Goal: Task Accomplishment & Management: Manage account settings

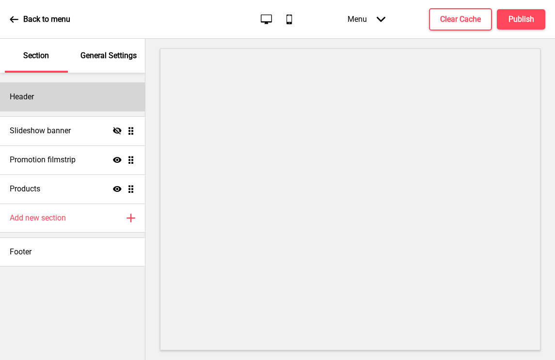
click at [74, 101] on div "Header" at bounding box center [72, 96] width 145 height 29
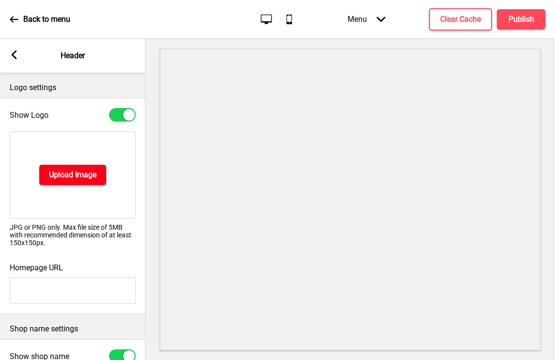
click at [70, 171] on h4 "Upload Image" at bounding box center [72, 175] width 47 height 11
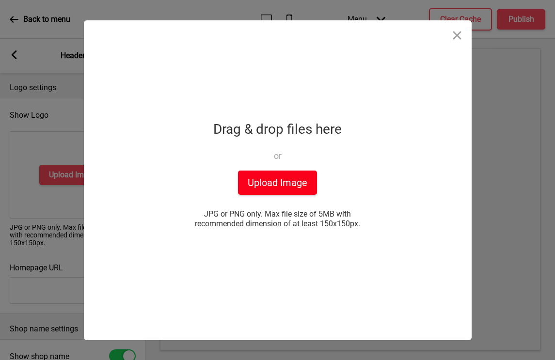
click at [265, 180] on button "Upload Image" at bounding box center [277, 183] width 79 height 24
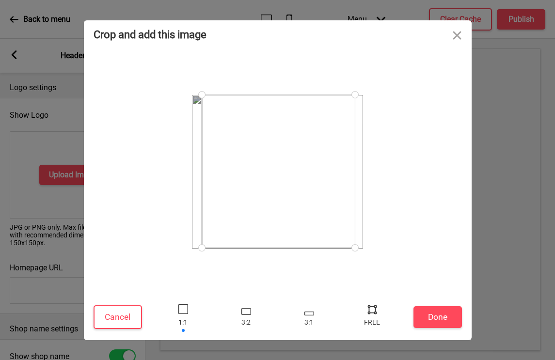
click at [202, 248] on div at bounding box center [201, 247] width 17 height 17
click at [354, 245] on div at bounding box center [354, 247] width 17 height 17
click at [434, 316] on button "Done" at bounding box center [437, 317] width 48 height 22
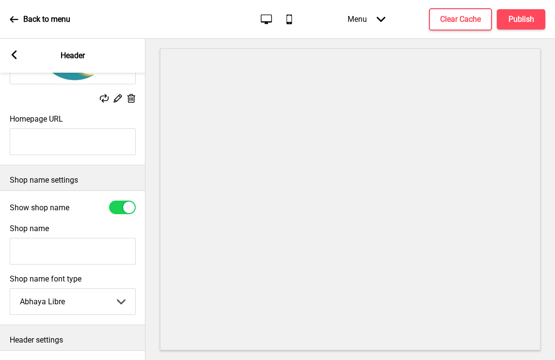
scroll to position [131, 0]
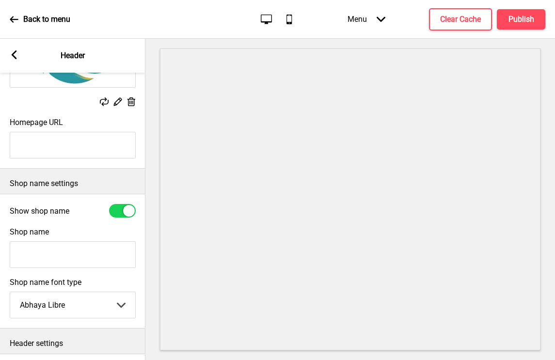
click at [121, 211] on div at bounding box center [122, 211] width 27 height 14
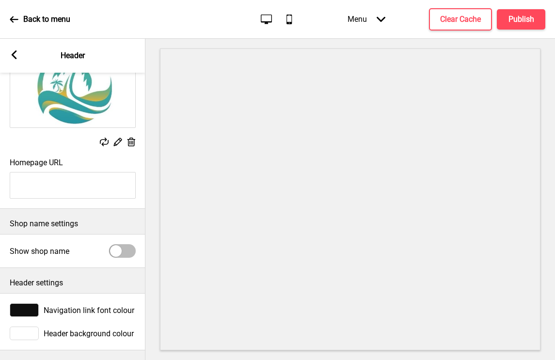
scroll to position [88, 0]
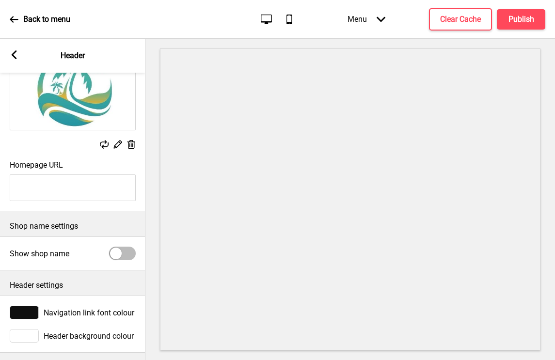
click at [117, 252] on div at bounding box center [116, 254] width 12 height 12
checkbox input "true"
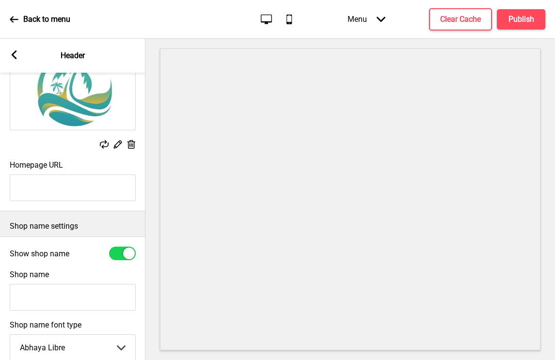
click at [60, 292] on input "Shop name" at bounding box center [73, 297] width 126 height 27
type input "Oasis HideOut"
drag, startPoint x: 73, startPoint y: 300, endPoint x: -21, endPoint y: 297, distance: 94.5
click at [0, 297] on html "Back to menu Desktop Mobile Menu Arrow down Product Page Store Information Chec…" at bounding box center [277, 180] width 555 height 360
paste input "Oasis Hideout"
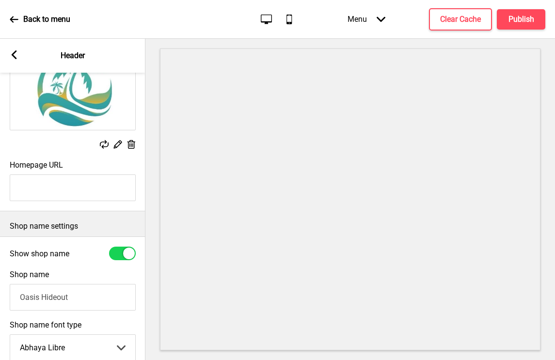
click at [21, 297] on input "Oasis Hideout" at bounding box center [73, 297] width 126 height 27
type input "Oasis Hideout"
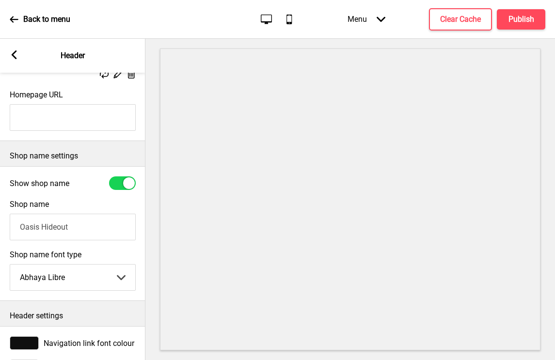
scroll to position [160, 0]
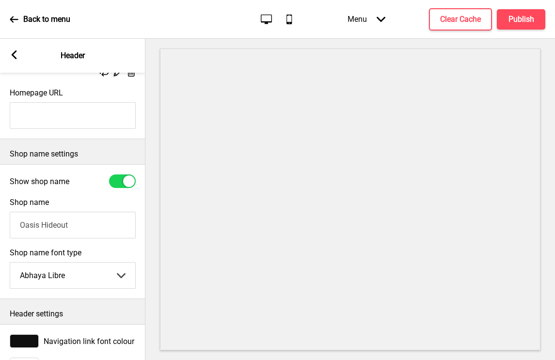
click at [97, 277] on select "Abhaya Libre Abril Fatface Adobe Garamond Pro Arimo Arsenal Arvo Berkshire Swas…" at bounding box center [72, 276] width 125 height 26
click at [10, 263] on select "Abhaya Libre Abril Fatface Adobe Garamond Pro Arimo Arsenal Arvo Berkshire Swas…" at bounding box center [72, 276] width 125 height 26
click at [90, 277] on select "Abhaya Libre Abril Fatface Adobe Garamond Pro Arimo Arsenal Arvo Berkshire Swas…" at bounding box center [72, 276] width 125 height 26
select select "Abhaya Libre"
click at [10, 263] on select "Abhaya Libre Abril Fatface Adobe Garamond Pro Arimo Arsenal Arvo Berkshire Swas…" at bounding box center [72, 276] width 125 height 26
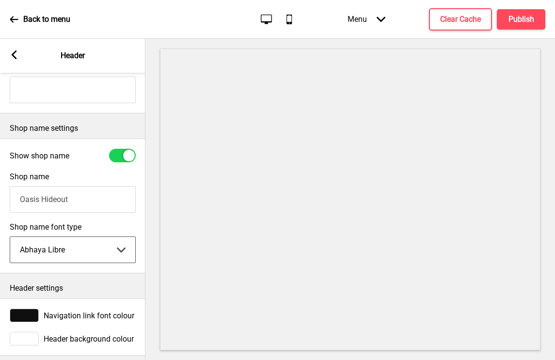
scroll to position [191, 0]
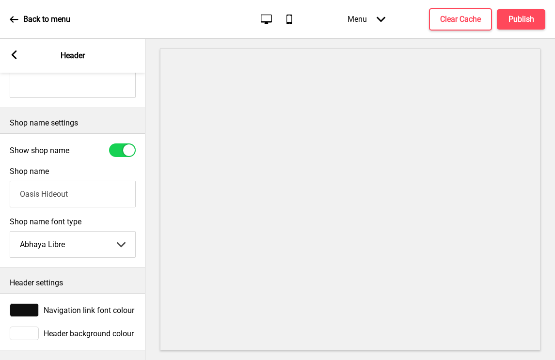
click at [28, 310] on div at bounding box center [24, 310] width 29 height 14
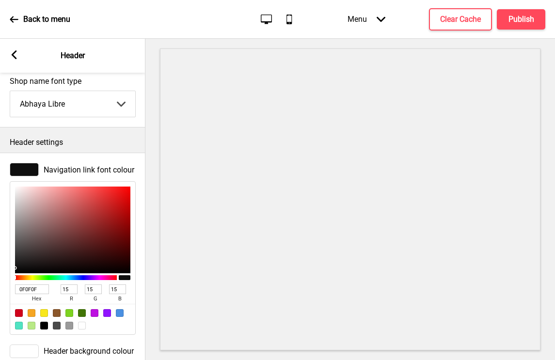
scroll to position [350, 0]
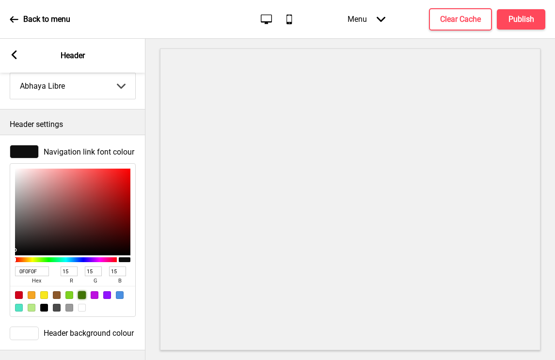
click at [79, 294] on div at bounding box center [82, 295] width 8 height 8
type input "417505"
type input "65"
type input "117"
type input "5"
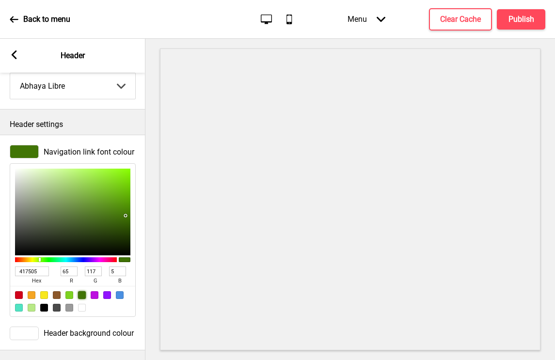
click at [20, 307] on div at bounding box center [19, 308] width 8 height 8
type input "50E3C2"
type input "80"
type input "227"
type input "194"
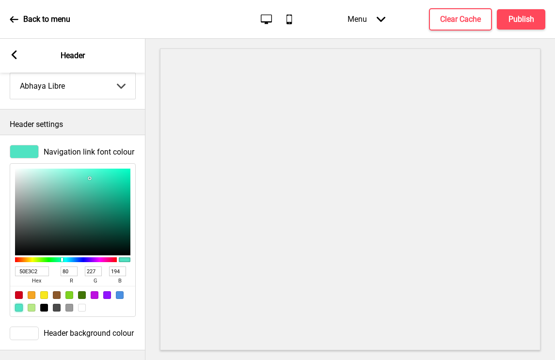
type input "1DAB8B"
type input "29"
type input "171"
type input "139"
click at [111, 197] on div at bounding box center [72, 212] width 115 height 87
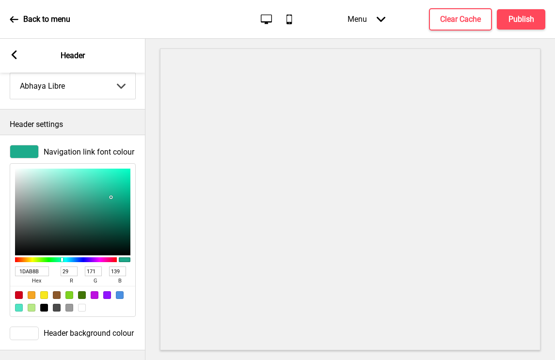
type input "1CA183"
type input "28"
type input "161"
type input "131"
click at [110, 201] on div at bounding box center [72, 212] width 115 height 87
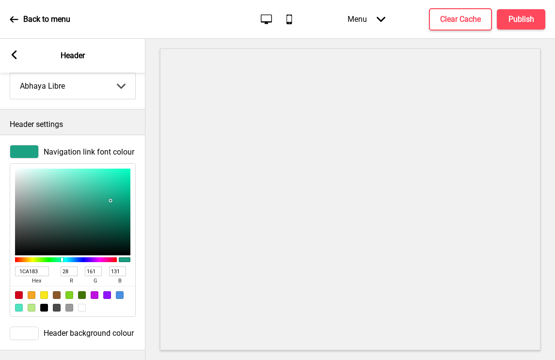
type input "20B08F"
type input "32"
type input "176"
type input "143"
click at [109, 196] on div at bounding box center [72, 212] width 115 height 87
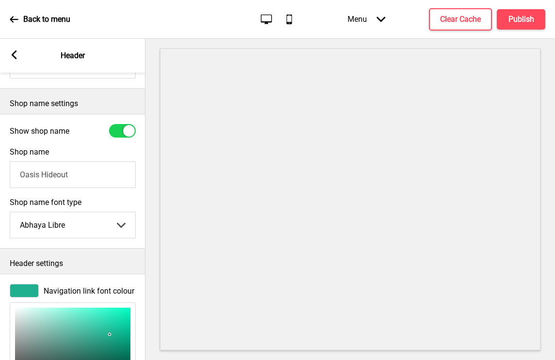
scroll to position [278, 0]
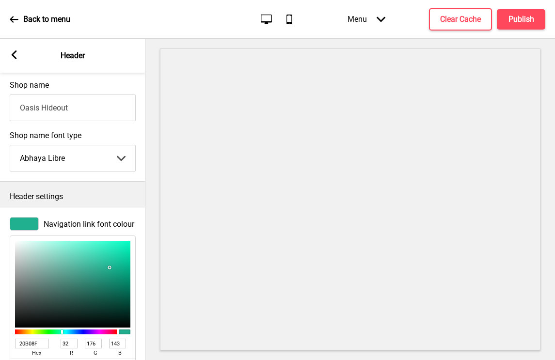
type input "32C5A3"
type input "50"
type input "197"
type input "163"
click at [101, 261] on div at bounding box center [72, 284] width 115 height 87
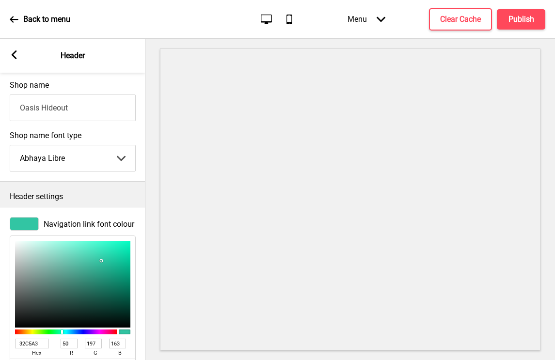
type input "2EB193"
type input "46"
type input "177"
type input "147"
click at [100, 267] on div at bounding box center [72, 284] width 115 height 87
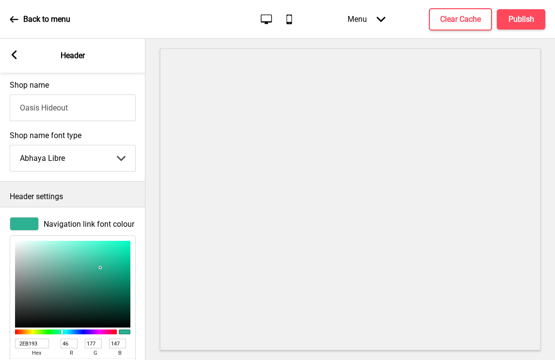
scroll to position [0, 0]
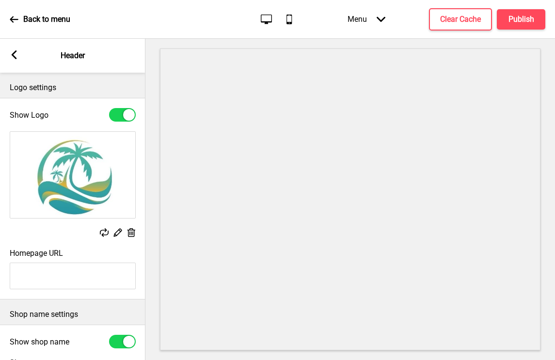
click at [77, 163] on img at bounding box center [72, 175] width 125 height 86
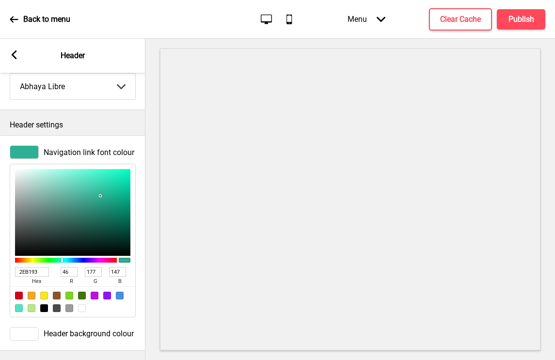
scroll to position [350, 0]
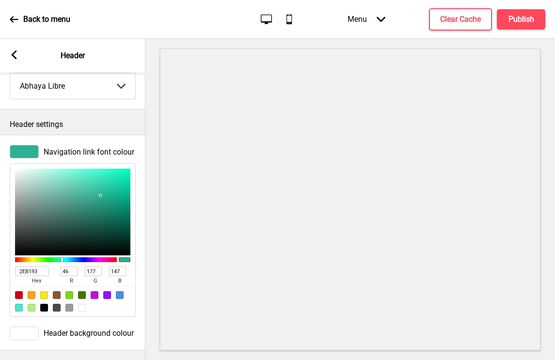
drag, startPoint x: 42, startPoint y: 272, endPoint x: 0, endPoint y: 267, distance: 41.9
click at [0, 268] on div "Navigation link font colour 2EB193 hex 46 r 177 g 147 b 100 a" at bounding box center [72, 231] width 145 height 182
paste input "2a5b58"
type input "2a5b58"
type input "42"
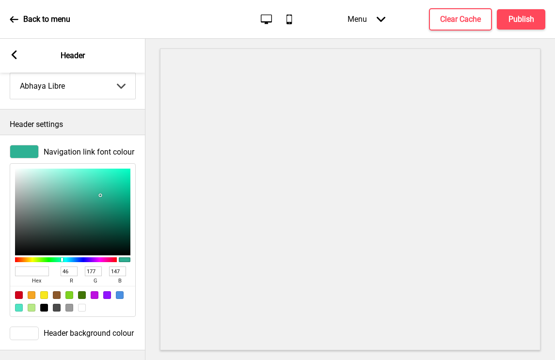
type input "91"
type input "88"
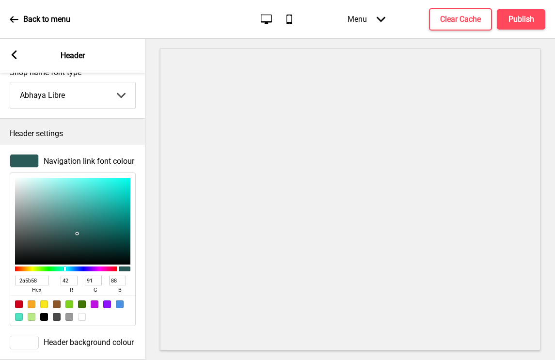
scroll to position [334, 0]
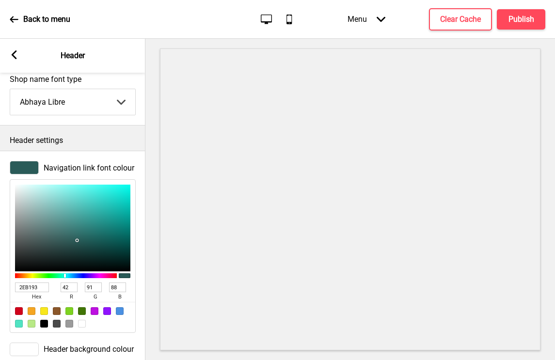
type input "2A5B58"
drag, startPoint x: 14, startPoint y: 54, endPoint x: 149, endPoint y: 88, distance: 139.3
click at [147, 87] on div "Section General Settings Header Slideshow banner Hide Drag Promotion filmstrip …" at bounding box center [277, 199] width 555 height 321
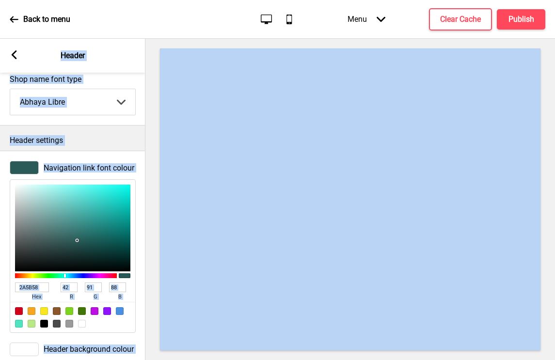
click at [147, 262] on div at bounding box center [349, 199] width 409 height 321
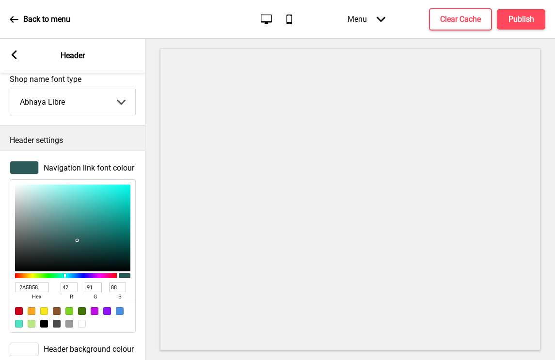
scroll to position [350, 0]
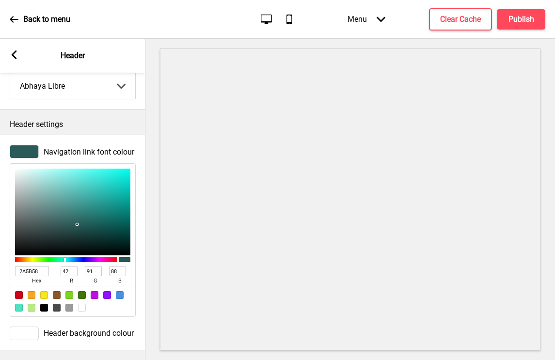
click at [14, 55] on rect at bounding box center [14, 54] width 9 height 9
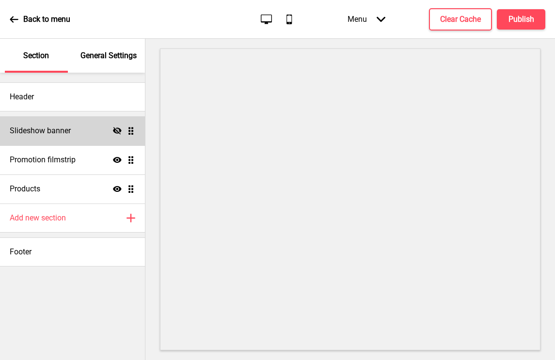
click at [83, 133] on div "Slideshow banner Hide Drag" at bounding box center [72, 130] width 145 height 29
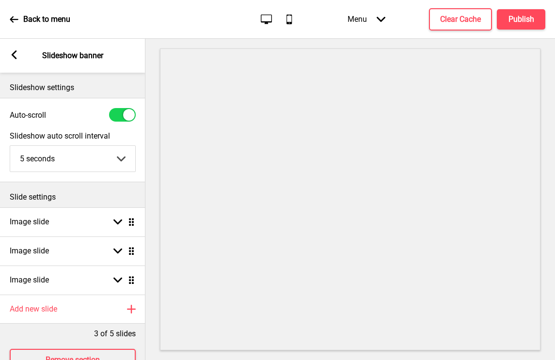
click at [15, 54] on rect at bounding box center [14, 54] width 9 height 9
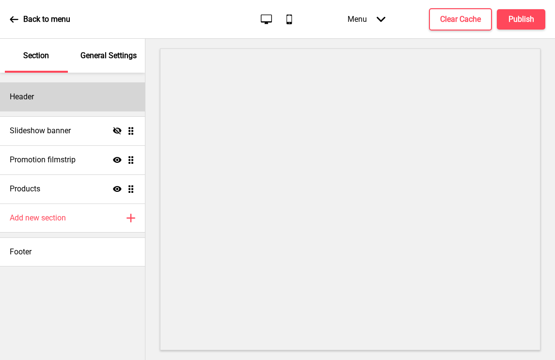
click at [89, 103] on div "Header" at bounding box center [72, 96] width 145 height 29
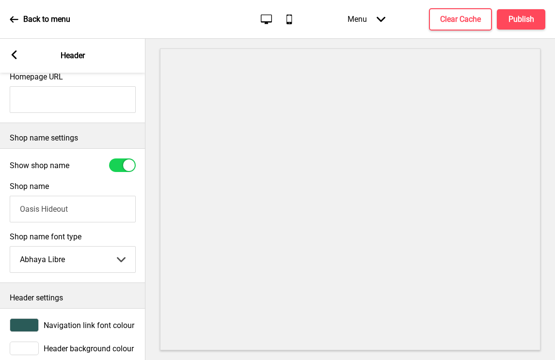
scroll to position [191, 0]
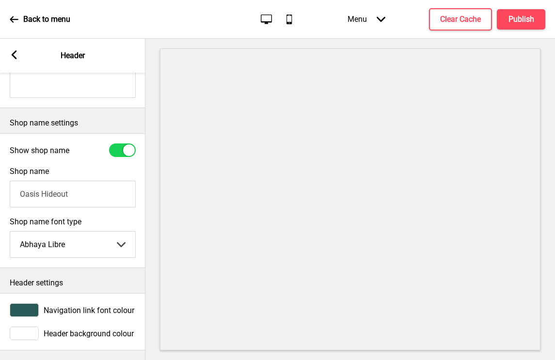
click at [15, 55] on rect at bounding box center [14, 54] width 9 height 9
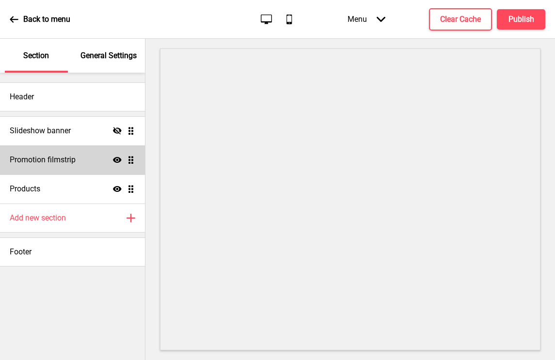
click at [113, 161] on icon "Show" at bounding box center [117, 159] width 9 height 9
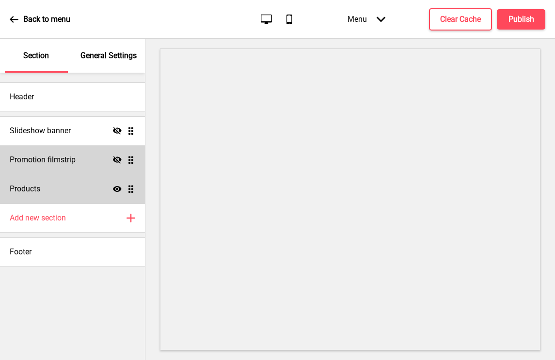
click at [114, 186] on icon at bounding box center [117, 189] width 9 height 6
click at [114, 186] on icon at bounding box center [117, 188] width 9 height 7
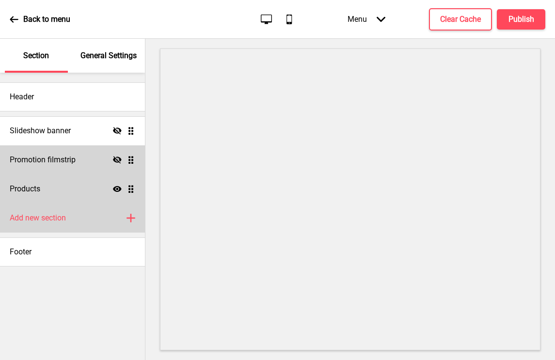
click at [132, 218] on icon at bounding box center [131, 218] width 8 height 8
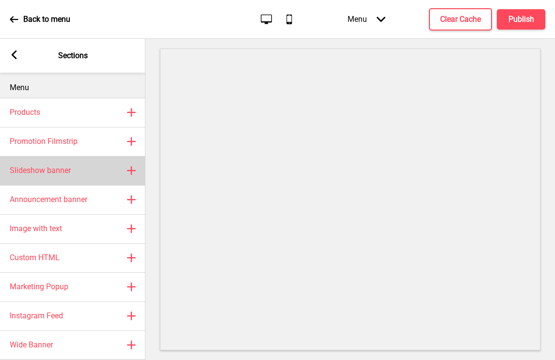
click at [98, 167] on div "Slideshow banner Plus" at bounding box center [72, 170] width 145 height 29
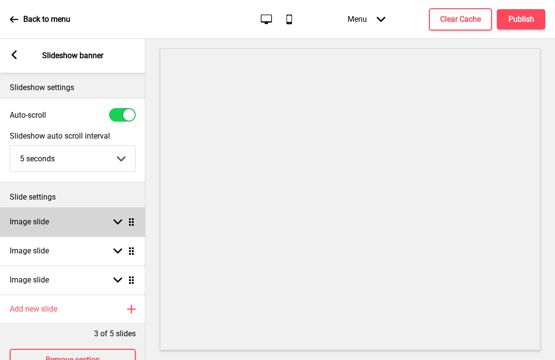
scroll to position [8, 0]
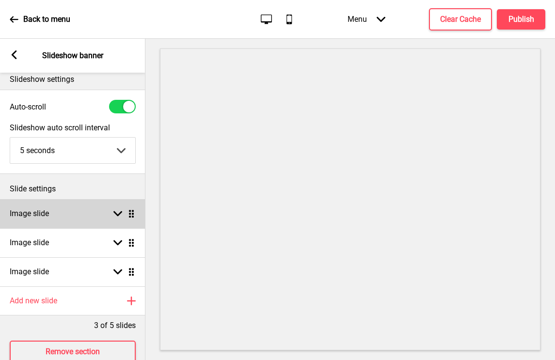
click at [93, 217] on div "Image slide Arrow down Drag" at bounding box center [72, 213] width 145 height 29
select select "right"
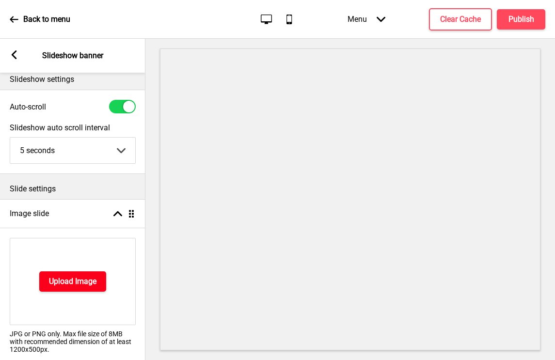
click at [71, 281] on h4 "Upload Image" at bounding box center [72, 281] width 47 height 11
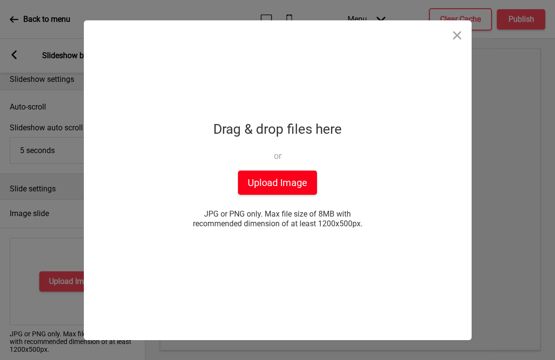
click at [257, 182] on button "Upload Image" at bounding box center [277, 183] width 79 height 24
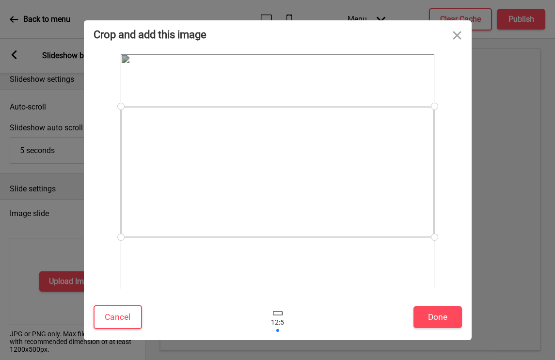
drag, startPoint x: 432, startPoint y: 238, endPoint x: 431, endPoint y: 254, distance: 16.5
click at [431, 254] on div at bounding box center [277, 171] width 313 height 235
drag, startPoint x: 407, startPoint y: 209, endPoint x: 406, endPoint y: 186, distance: 22.8
click at [406, 186] on div at bounding box center [277, 149] width 313 height 131
click at [428, 317] on button "Done" at bounding box center [437, 317] width 48 height 22
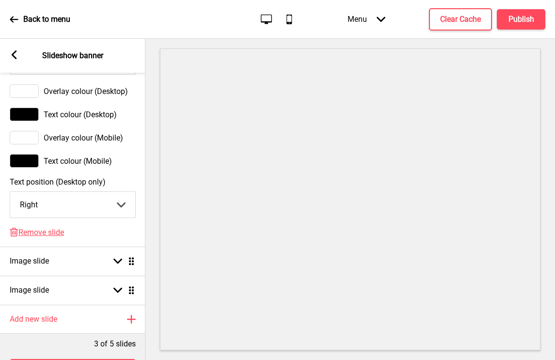
scroll to position [623, 0]
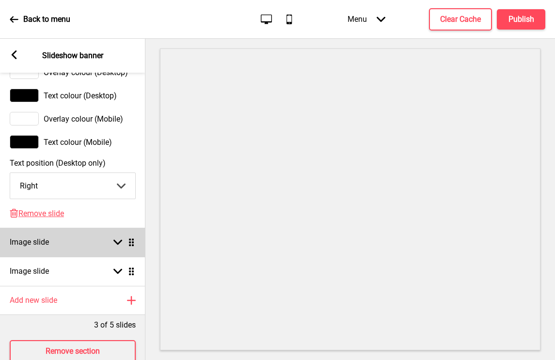
click at [114, 243] on rect at bounding box center [117, 242] width 9 height 9
select select "right"
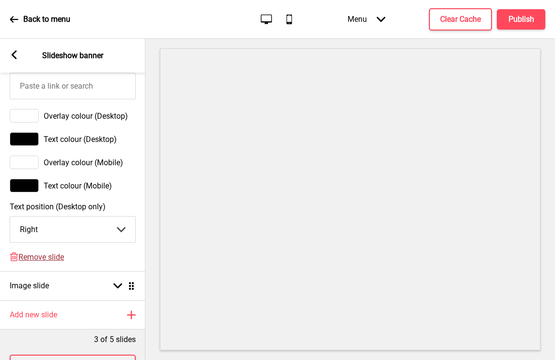
click at [44, 258] on span "Remove slide" at bounding box center [41, 256] width 46 height 9
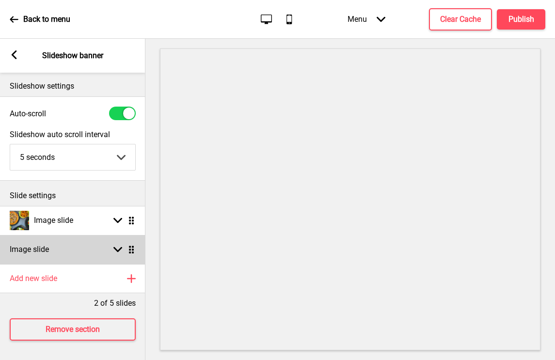
click at [114, 248] on icon at bounding box center [117, 249] width 9 height 5
select select "right"
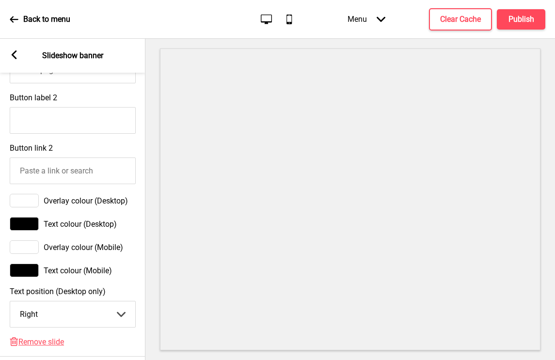
scroll to position [623, 0]
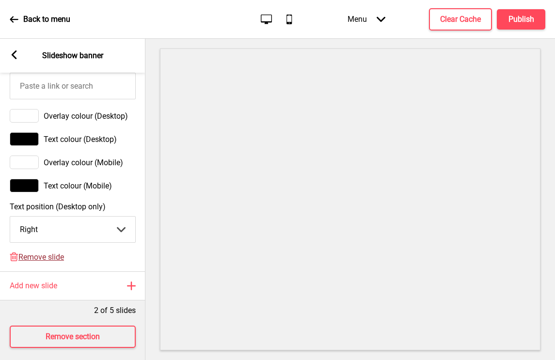
click at [38, 259] on span "Remove slide" at bounding box center [41, 256] width 46 height 9
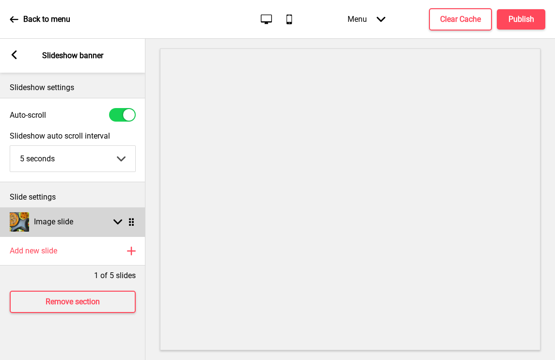
click at [63, 225] on h4 "Image slide" at bounding box center [53, 222] width 39 height 11
select select "right"
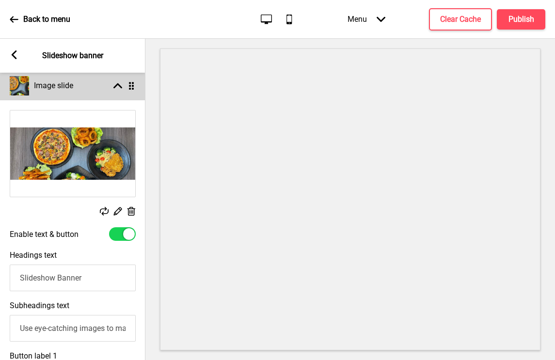
scroll to position [144, 0]
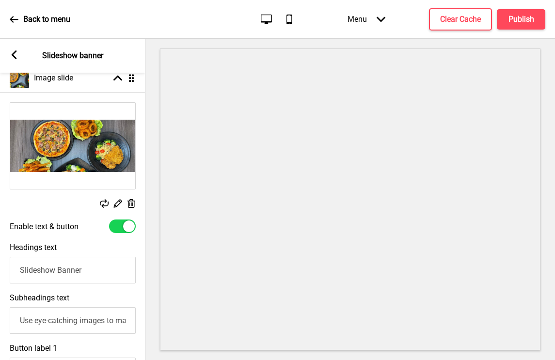
click at [120, 226] on div at bounding box center [122, 226] width 27 height 14
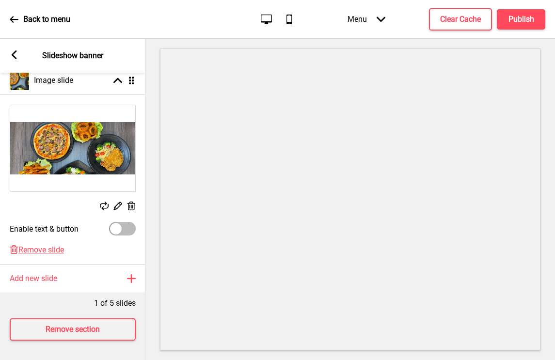
scroll to position [141, 0]
click at [123, 226] on div at bounding box center [122, 229] width 27 height 14
checkbox input "true"
select select "right"
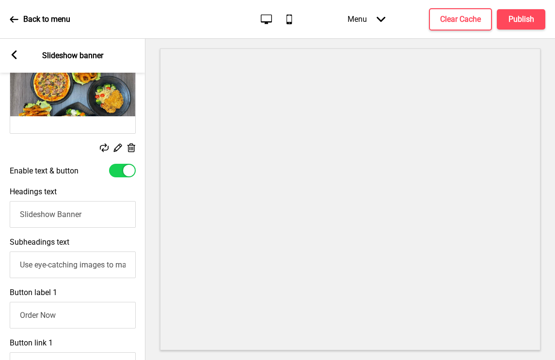
scroll to position [203, 0]
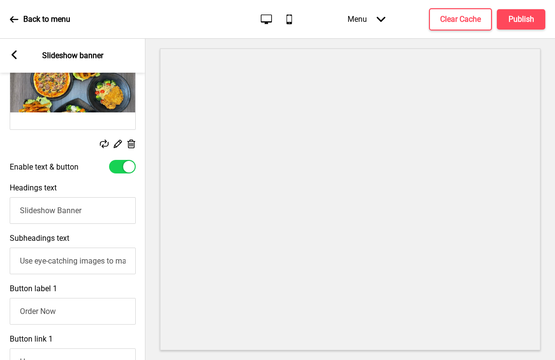
click at [119, 263] on input "Use eye-catching images to make a strong first impression of your brand" at bounding box center [73, 261] width 126 height 27
drag, startPoint x: 20, startPoint y: 259, endPoint x: 152, endPoint y: 275, distance: 132.2
click at [152, 275] on div "Section General Settings Header Slideshow banner Hide Drag Promotion filmstrip …" at bounding box center [277, 199] width 555 height 321
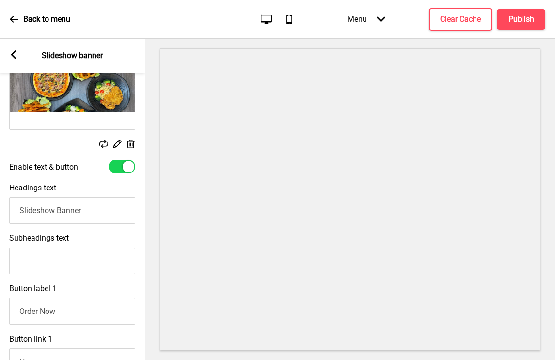
drag, startPoint x: 87, startPoint y: 215, endPoint x: 6, endPoint y: 190, distance: 84.6
click at [5, 191] on div "Headings text Slideshow Banner" at bounding box center [72, 203] width 145 height 50
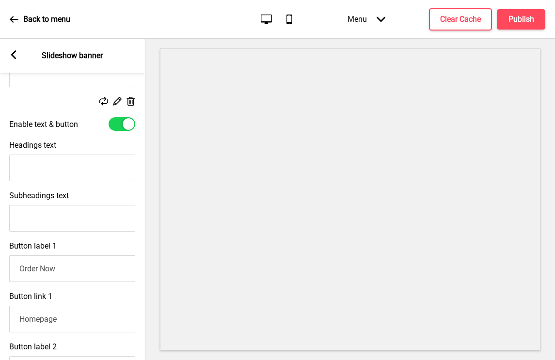
scroll to position [293, 0]
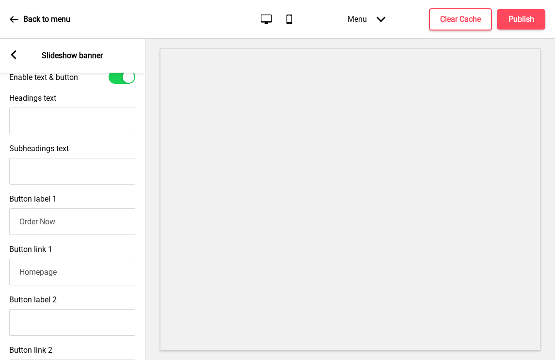
click at [74, 225] on input "Order Now" at bounding box center [72, 221] width 126 height 27
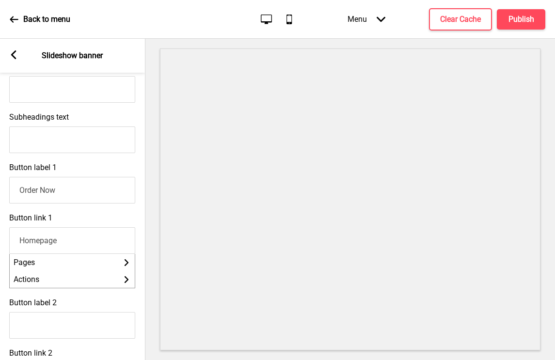
scroll to position [0, 0]
drag, startPoint x: 69, startPoint y: 245, endPoint x: 0, endPoint y: 239, distance: 68.5
click at [0, 240] on html "Back to menu Desktop Mobile Menu Arrow down Product Page Store Information Chec…" at bounding box center [277, 180] width 555 height 360
paste input "[URL][DOMAIN_NAME]"
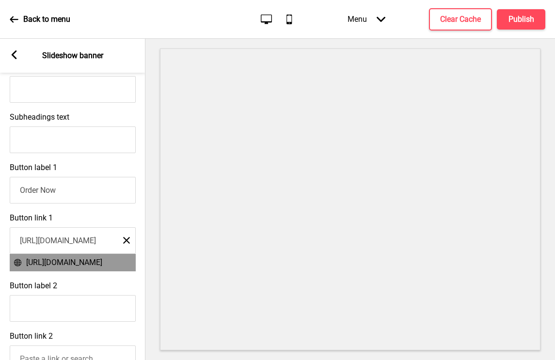
type input "[URL][DOMAIN_NAME]"
click at [93, 261] on span "[URL][DOMAIN_NAME]" at bounding box center [64, 262] width 76 height 9
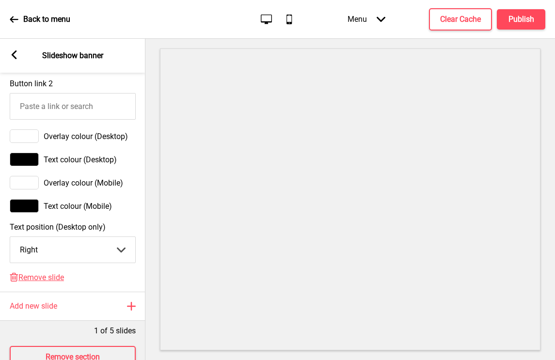
scroll to position [588, 0]
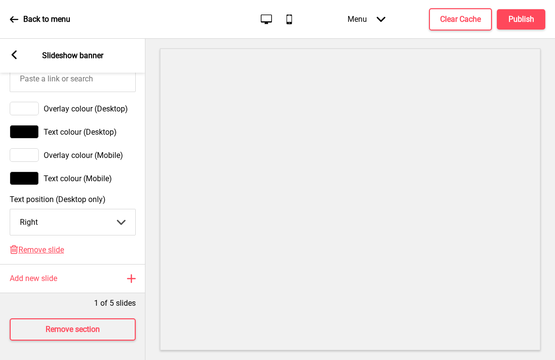
click at [16, 58] on icon at bounding box center [14, 54] width 5 height 9
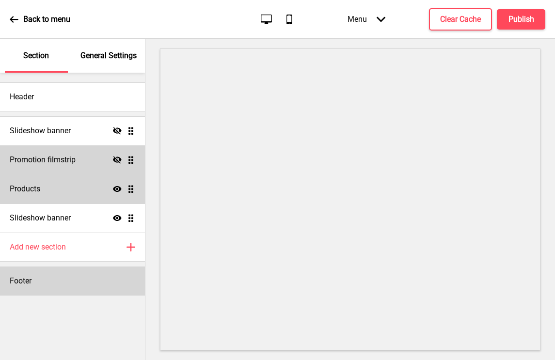
click at [81, 275] on div "Footer" at bounding box center [72, 280] width 145 height 29
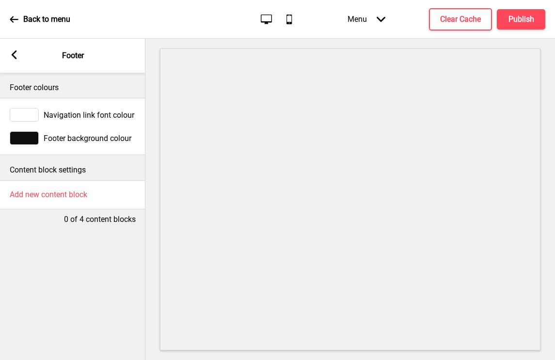
click at [27, 114] on div at bounding box center [24, 115] width 29 height 14
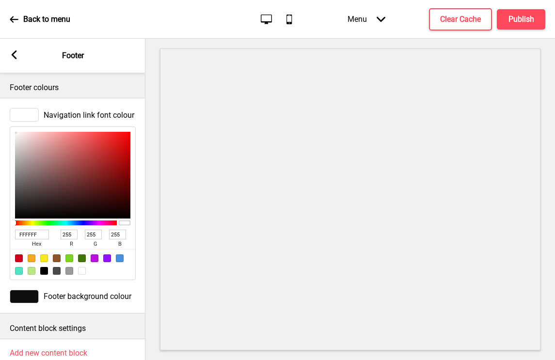
drag, startPoint x: 40, startPoint y: 235, endPoint x: -10, endPoint y: 228, distance: 49.9
click at [0, 228] on html "Back to menu Desktop Mobile Menu Arrow down Product Page Store Information Chec…" at bounding box center [277, 180] width 555 height 360
paste input "4DB6A1"
type input "4DB6A1"
type input "77"
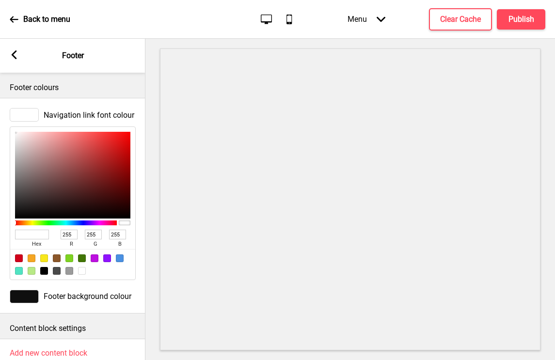
type input "182"
type input "161"
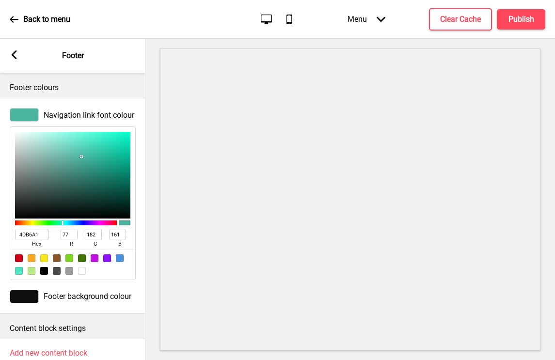
type input "4DB6A1"
click at [19, 295] on div at bounding box center [24, 297] width 29 height 14
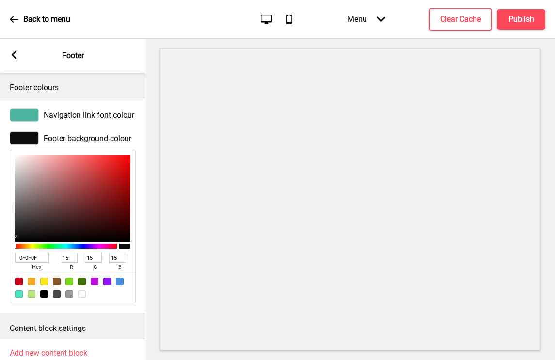
drag, startPoint x: 44, startPoint y: 255, endPoint x: -2, endPoint y: 255, distance: 46.0
click at [0, 255] on html "Back to menu Desktop Mobile Menu Arrow down Product Page Store Information Chec…" at bounding box center [277, 180] width 555 height 360
paste input "FFFFFF"
type input "FFFFFF"
type input "255"
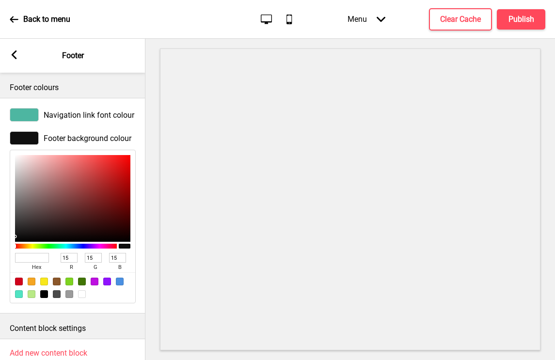
type input "255"
type input "FFFFFF"
click at [118, 326] on p "Content block settings" at bounding box center [73, 328] width 126 height 11
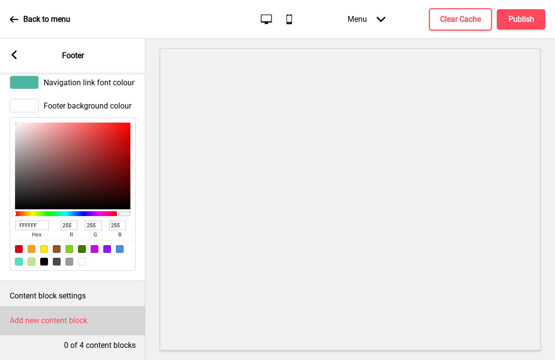
click at [60, 321] on h4 "Add new content block" at bounding box center [49, 320] width 78 height 11
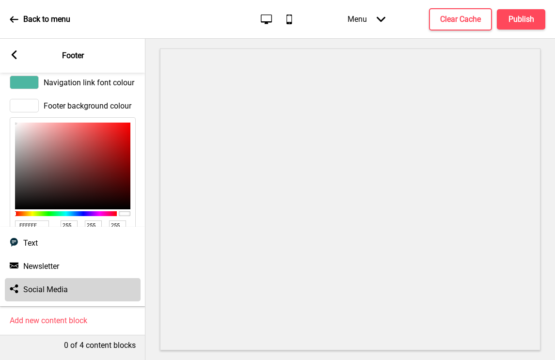
click at [53, 288] on h4 "Social Media" at bounding box center [45, 289] width 45 height 11
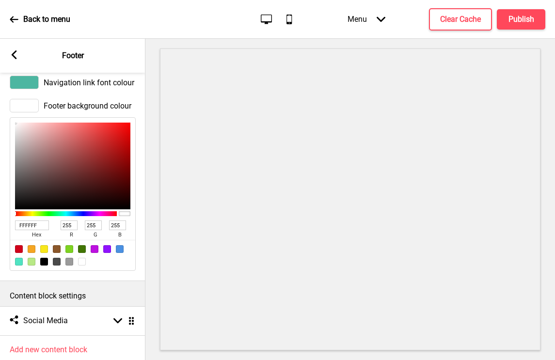
scroll to position [62, 0]
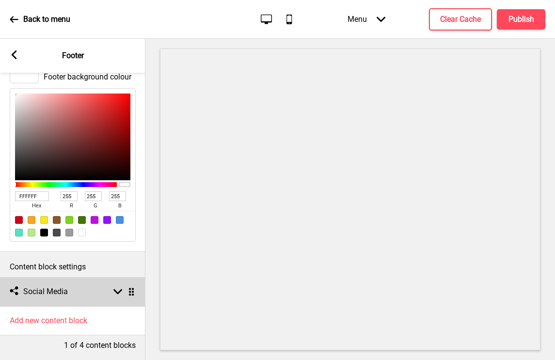
click at [61, 300] on div "Social media Social Media Arrow down Drag" at bounding box center [72, 291] width 145 height 29
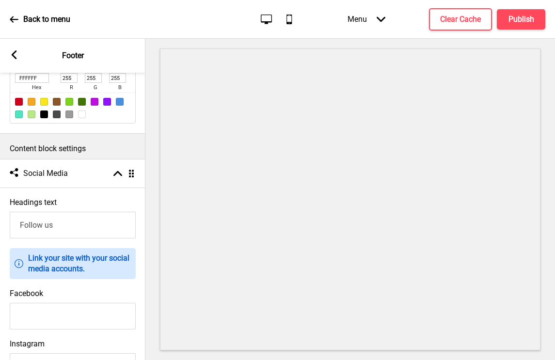
scroll to position [204, 0]
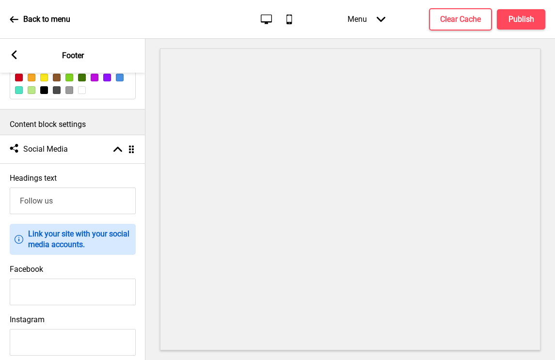
click at [37, 288] on input "Facebook" at bounding box center [73, 292] width 126 height 27
paste input "[URL][DOMAIN_NAME]"
type input "[URL][DOMAIN_NAME]"
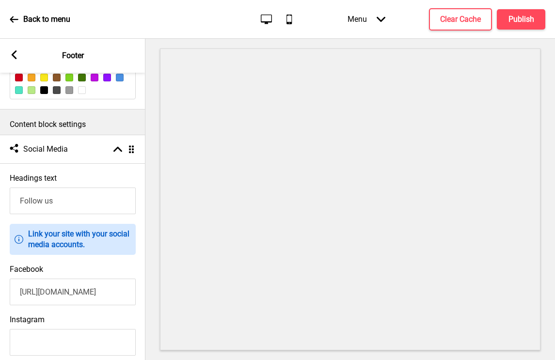
click at [40, 341] on input "Instagram" at bounding box center [73, 342] width 126 height 27
paste input "[URL][DOMAIN_NAME][DOMAIN_NAME]"
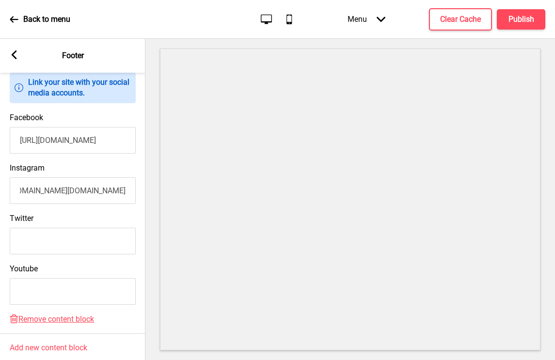
scroll to position [384, 0]
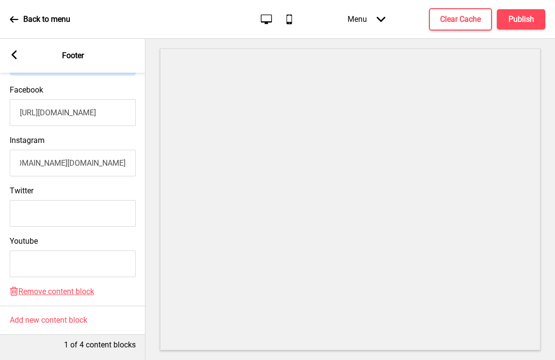
type input "[URL][DOMAIN_NAME][DOMAIN_NAME]"
click at [14, 54] on rect at bounding box center [14, 54] width 9 height 9
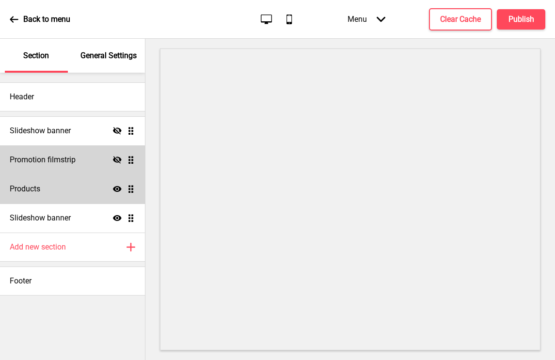
click at [93, 61] on p "General Settings" at bounding box center [108, 55] width 56 height 11
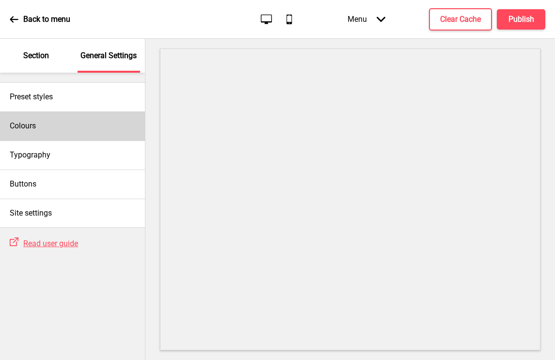
click at [89, 129] on div "Colours" at bounding box center [72, 125] width 145 height 29
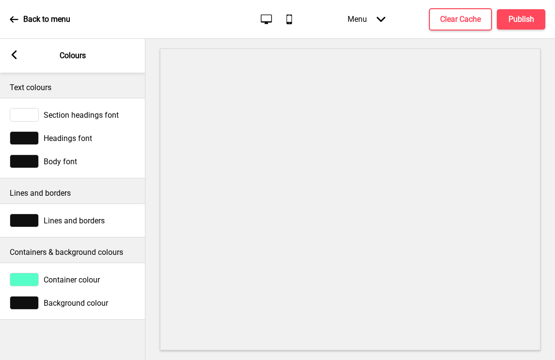
click at [26, 114] on div at bounding box center [24, 115] width 29 height 14
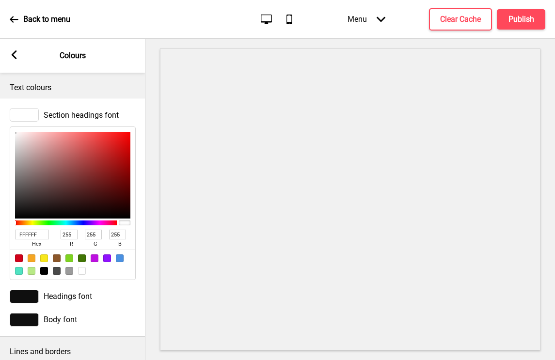
drag, startPoint x: 43, startPoint y: 233, endPoint x: -14, endPoint y: 227, distance: 56.6
click at [0, 227] on html "Back to menu Desktop Mobile Menu Arrow down Product Page Store Information Chec…" at bounding box center [277, 180] width 555 height 360
paste input "000000"
type input "000000"
type input "0"
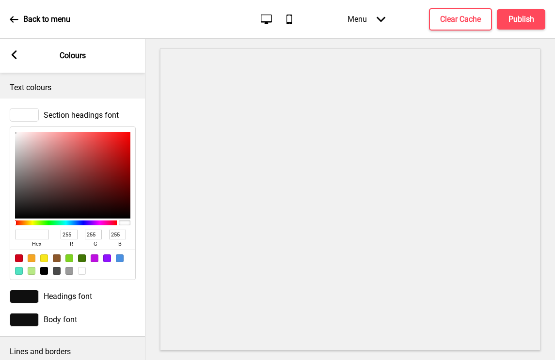
type input "0"
click at [30, 299] on div at bounding box center [24, 297] width 29 height 14
type input "000000"
click at [30, 299] on div "Headings font" at bounding box center [72, 296] width 145 height 23
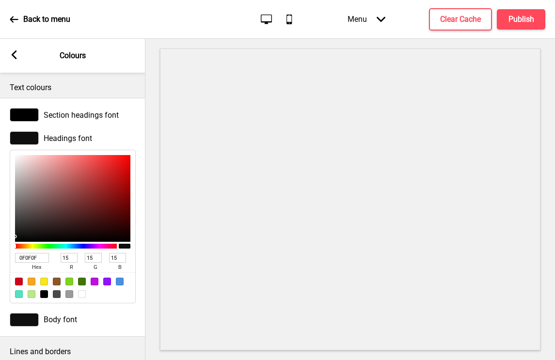
drag, startPoint x: 45, startPoint y: 253, endPoint x: -20, endPoint y: 252, distance: 64.9
click at [0, 252] on html "Back to menu Desktop Mobile Menu Arrow down Product Page Store Information Chec…" at bounding box center [277, 180] width 555 height 360
drag, startPoint x: 47, startPoint y: 262, endPoint x: -23, endPoint y: 253, distance: 70.7
click at [0, 253] on html "Back to menu Desktop Mobile Menu Arrow down Product Page Store Information Chec…" at bounding box center [277, 180] width 555 height 360
paste input "000000"
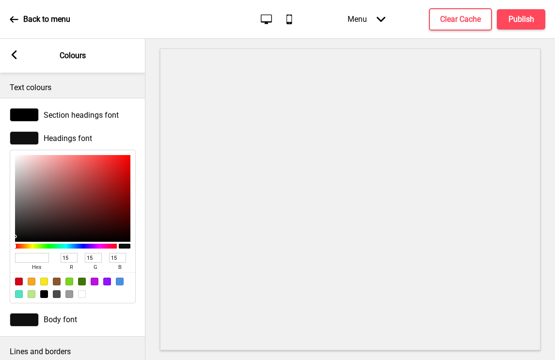
type input "000000"
type input "0"
type input "000000"
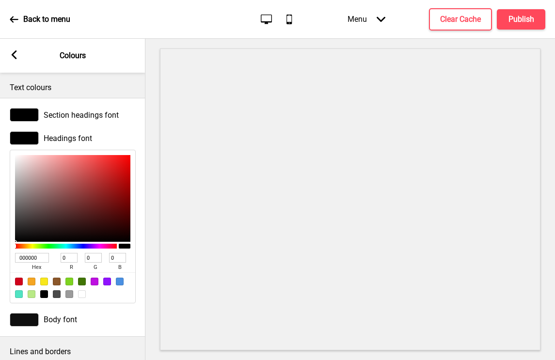
click at [90, 308] on div "Body font" at bounding box center [72, 319] width 145 height 23
click at [29, 320] on div at bounding box center [24, 320] width 29 height 14
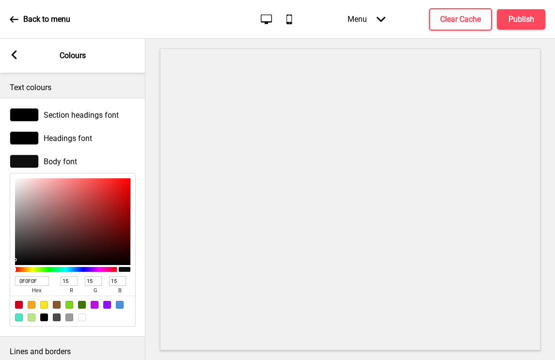
drag, startPoint x: 43, startPoint y: 281, endPoint x: -8, endPoint y: 273, distance: 52.1
click at [0, 273] on html "Back to menu Desktop Mobile Menu Arrow down Product Page Store Information Chec…" at bounding box center [277, 180] width 555 height 360
paste input "4DB6A1"
type input "4DB6A1"
type input "77"
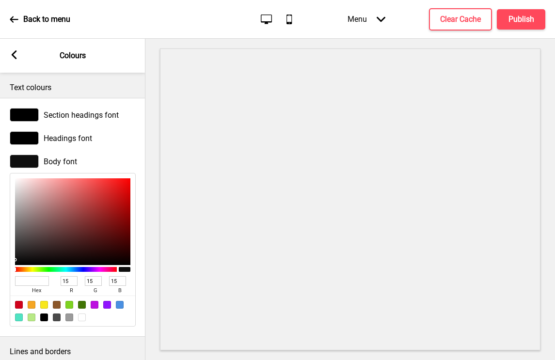
type input "182"
type input "161"
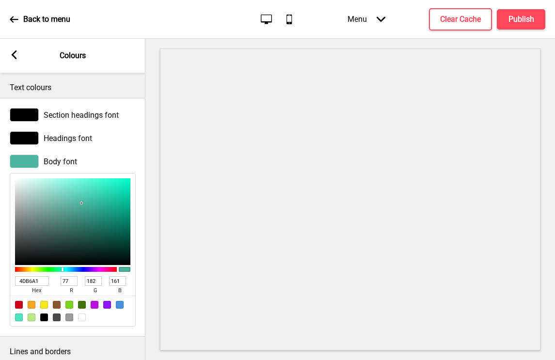
type input "4DB6A1"
click at [6, 241] on div "Body font 4DB6A1 hex 77 r 182 g 161 b 100 a" at bounding box center [72, 241] width 145 height 182
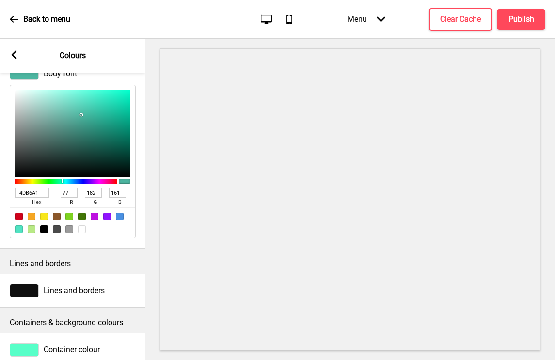
scroll to position [127, 0]
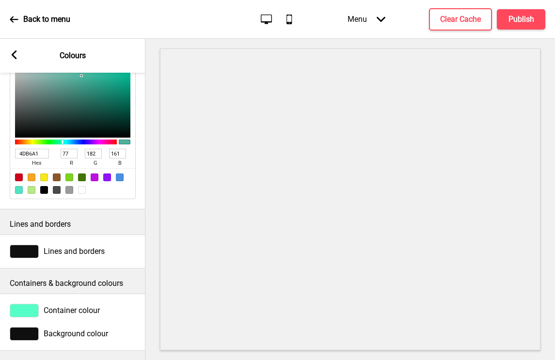
click at [25, 250] on div at bounding box center [24, 252] width 29 height 14
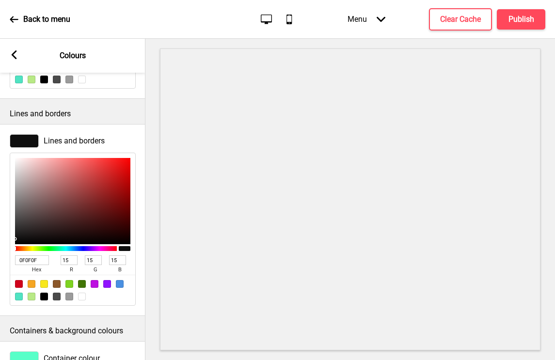
scroll to position [260, 0]
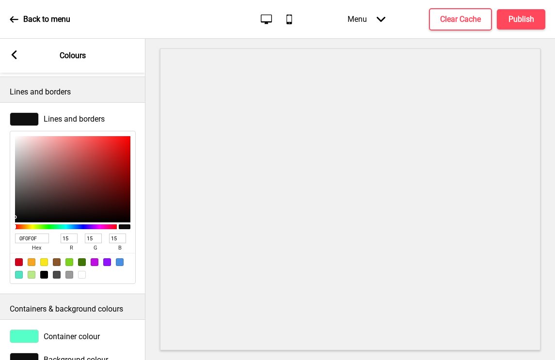
drag, startPoint x: 43, startPoint y: 242, endPoint x: -18, endPoint y: 226, distance: 63.1
click at [0, 226] on html "Back to menu Desktop Mobile Menu Arrow down Product Page Store Information Chec…" at bounding box center [277, 180] width 555 height 360
paste input "929292"
type input "929292"
type input "146"
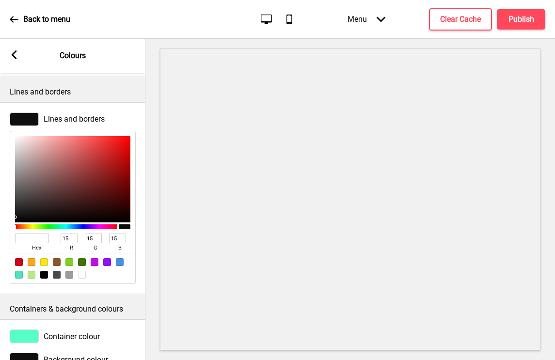
type input "146"
click at [26, 335] on div at bounding box center [24, 336] width 29 height 14
type input "929292"
click at [26, 335] on div at bounding box center [24, 336] width 29 height 14
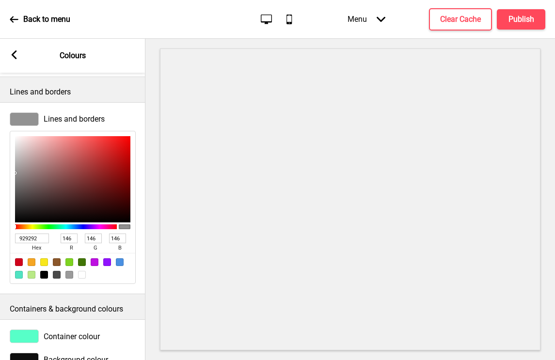
scroll to position [286, 0]
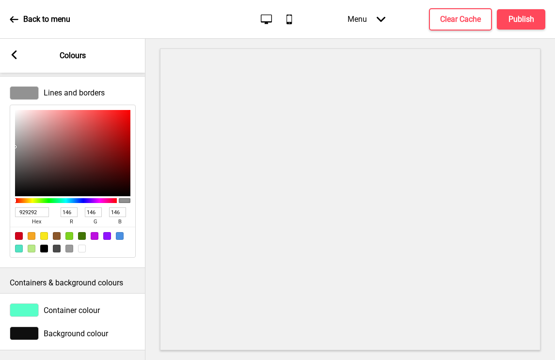
click at [26, 318] on div "Container colour" at bounding box center [72, 309] width 145 height 23
click at [33, 311] on div at bounding box center [24, 310] width 29 height 14
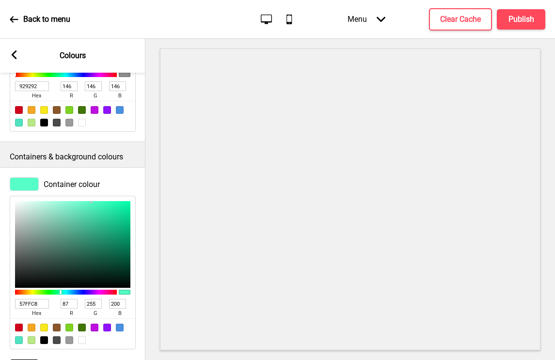
scroll to position [444, 0]
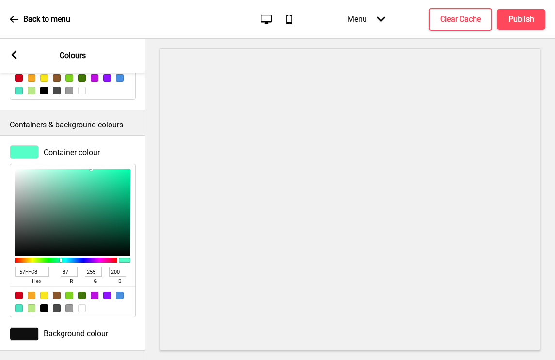
drag, startPoint x: 42, startPoint y: 272, endPoint x: -22, endPoint y: 264, distance: 64.5
click at [0, 264] on html "Back to menu Desktop Mobile Menu Arrow down Product Page Store Information Chec…" at bounding box center [277, 180] width 555 height 360
paste input "FFFFFF"
type input "FFFFFF"
type input "255"
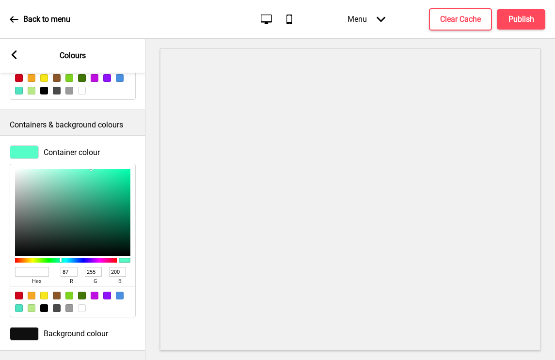
type input "255"
type input "FFFFFF"
click at [30, 337] on div at bounding box center [24, 334] width 29 height 14
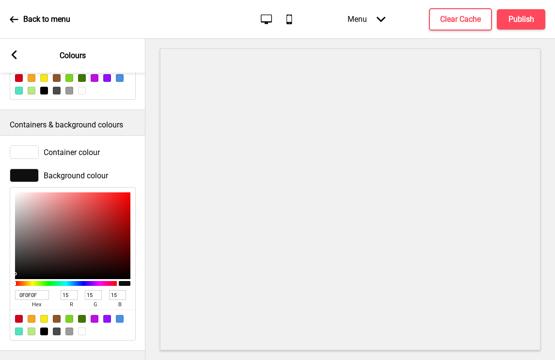
drag, startPoint x: 46, startPoint y: 294, endPoint x: -19, endPoint y: 286, distance: 64.8
click at [0, 286] on html "Back to menu Desktop Mobile Menu Arrow down Product Page Store Information Chec…" at bounding box center [277, 180] width 555 height 360
paste input "FFFFFF"
type input "FFFFFF"
type input "255"
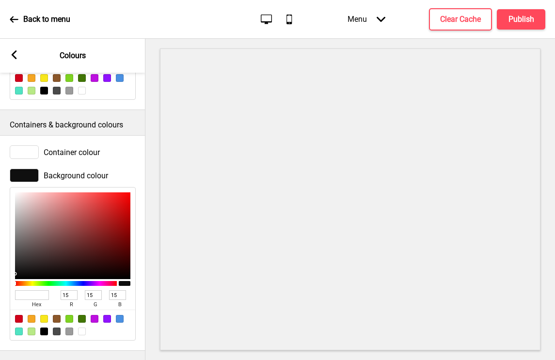
type input "255"
type input "FFFFFF"
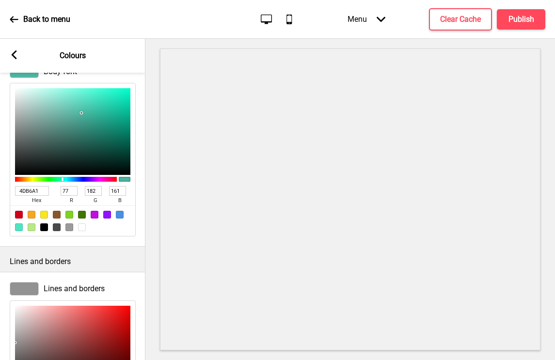
scroll to position [89, 0]
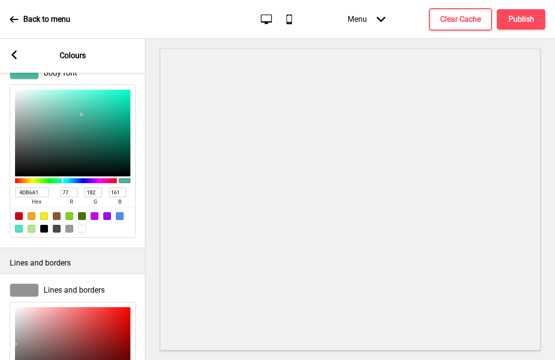
drag, startPoint x: 40, startPoint y: 193, endPoint x: -15, endPoint y: 176, distance: 57.9
click at [0, 176] on html "Back to menu Desktop Mobile Menu Arrow down Product Page Store Information Chec…" at bounding box center [277, 180] width 555 height 360
paste input "2a5b58"
type input "2a5b58"
type input "42"
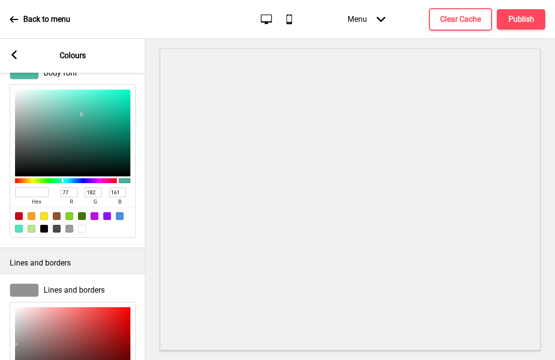
type input "91"
type input "88"
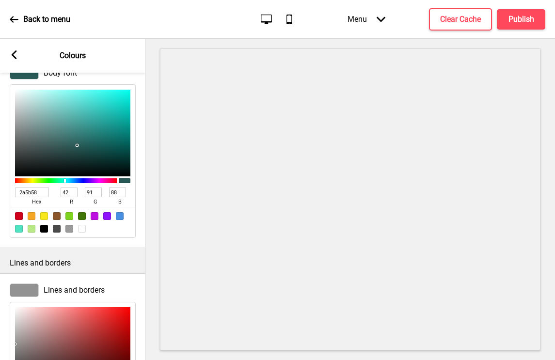
type input "2A5B58"
click at [14, 55] on rect at bounding box center [14, 54] width 9 height 9
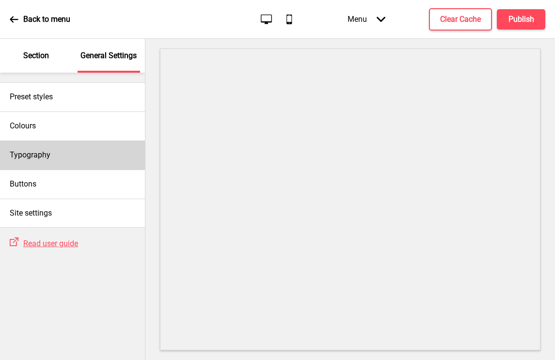
click at [63, 149] on div "Typography" at bounding box center [72, 154] width 145 height 29
select select "Roboto"
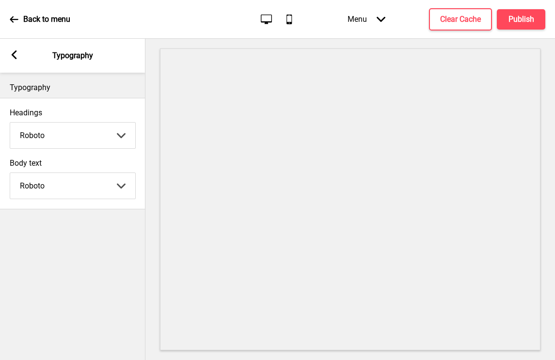
click at [62, 141] on select "Abhaya Libre Abril Fatface Adobe Garamond Pro Arimo Arsenal Arvo Berkshire Swas…" at bounding box center [72, 136] width 125 height 26
select select "Lato"
click at [10, 123] on select "Abhaya Libre Abril Fatface Adobe Garamond Pro Arimo Arsenal Arvo Berkshire Swas…" at bounding box center [72, 136] width 125 height 26
click at [35, 186] on select "Abhaya Libre Abril Fatface Adobe Garamond Pro Arimo Arsenal Arvo Berkshire Swas…" at bounding box center [72, 186] width 125 height 26
select select "Lato"
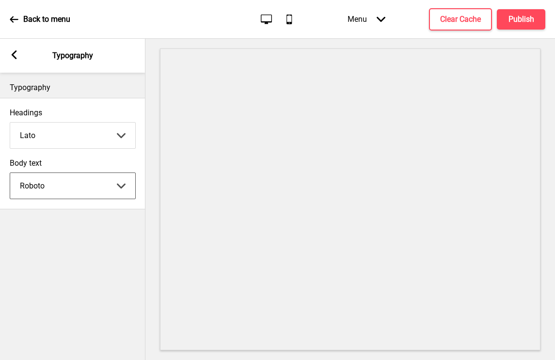
click at [10, 173] on select "Abhaya Libre Abril Fatface Adobe Garamond Pro Arimo Arsenal Arvo Berkshire Swas…" at bounding box center [72, 186] width 125 height 26
click at [15, 55] on rect at bounding box center [14, 54] width 9 height 9
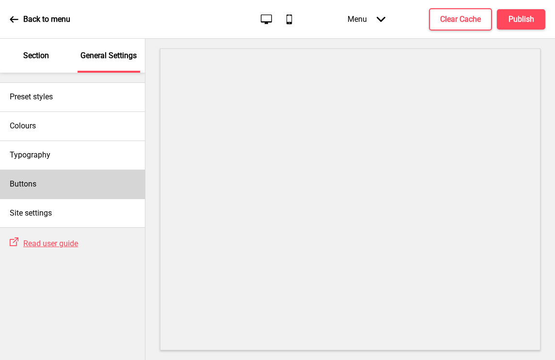
click at [79, 180] on div "Buttons" at bounding box center [72, 184] width 145 height 29
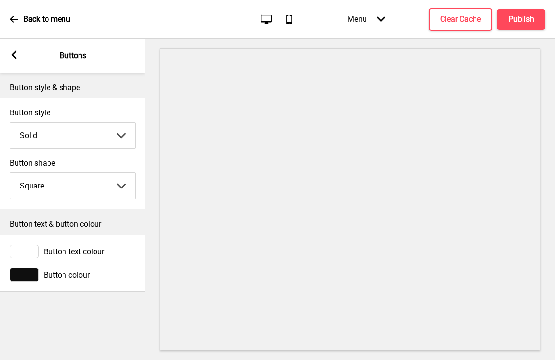
click at [62, 194] on select "Round Square Pill" at bounding box center [72, 186] width 125 height 26
select select "round"
click at [10, 173] on select "Round Square Pill" at bounding box center [72, 186] width 125 height 26
click at [27, 275] on div at bounding box center [24, 275] width 29 height 14
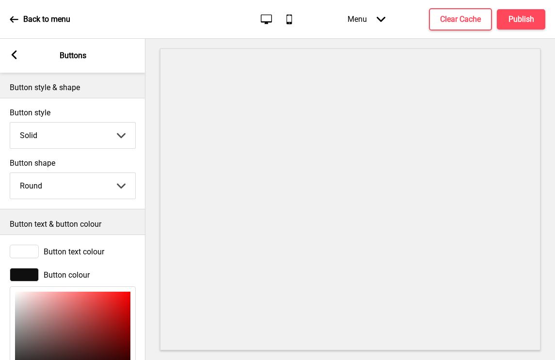
scroll to position [99, 0]
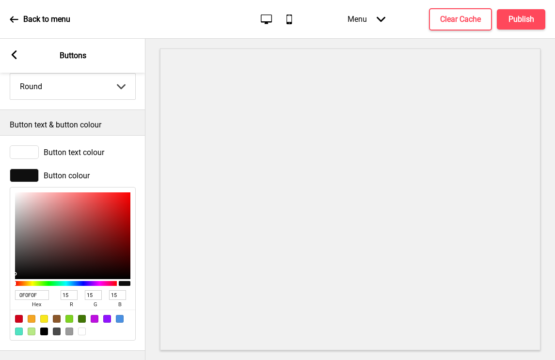
drag, startPoint x: 42, startPoint y: 294, endPoint x: -37, endPoint y: 288, distance: 78.7
click at [0, 288] on html "Back to menu Desktop Mobile Menu Arrow down Product Page Store Information Chec…" at bounding box center [277, 180] width 555 height 360
paste input "2a5b58"
type input "2a5b58"
type input "42"
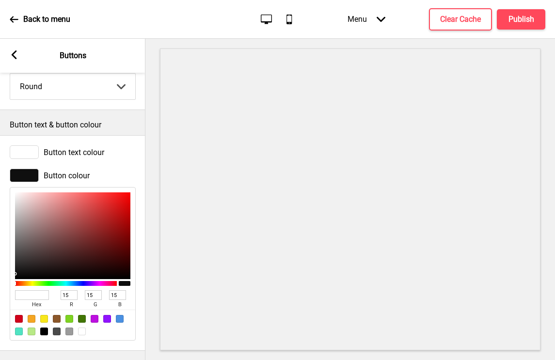
type input "91"
type input "88"
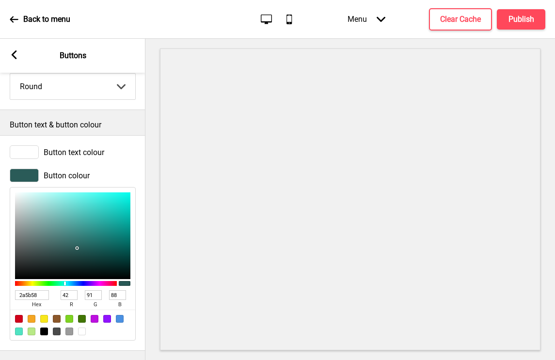
type input "2A5B58"
click at [141, 219] on div "Button colour 2A5B58 hex 42 r 91 g 88 b 100 a" at bounding box center [72, 255] width 145 height 182
click at [14, 56] on icon at bounding box center [14, 54] width 5 height 9
click at [14, 56] on g at bounding box center [14, 54] width 9 height 9
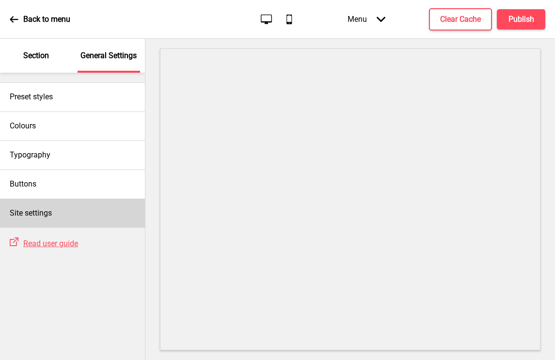
click at [43, 210] on h4 "Site settings" at bounding box center [31, 213] width 42 height 11
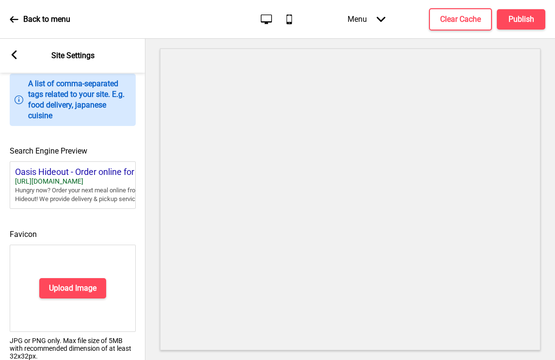
scroll to position [372, 0]
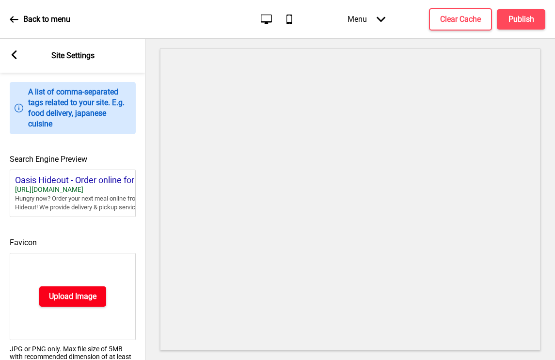
click at [76, 302] on h4 "Upload Image" at bounding box center [72, 296] width 47 height 11
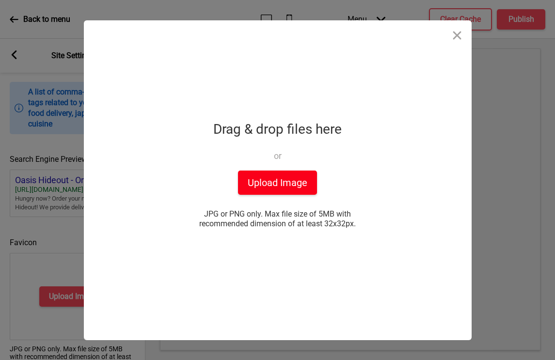
click at [258, 184] on button "Upload Image" at bounding box center [277, 183] width 79 height 24
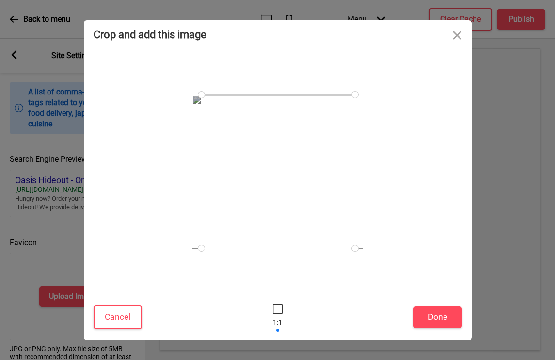
drag, startPoint x: 200, startPoint y: 248, endPoint x: 208, endPoint y: 248, distance: 8.2
click at [208, 248] on div at bounding box center [201, 248] width 17 height 17
click at [431, 308] on button "Done" at bounding box center [437, 317] width 48 height 22
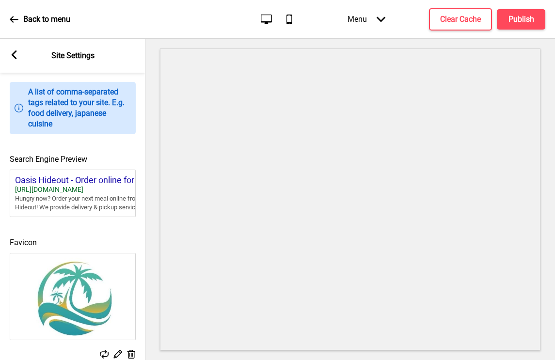
scroll to position [401, 0]
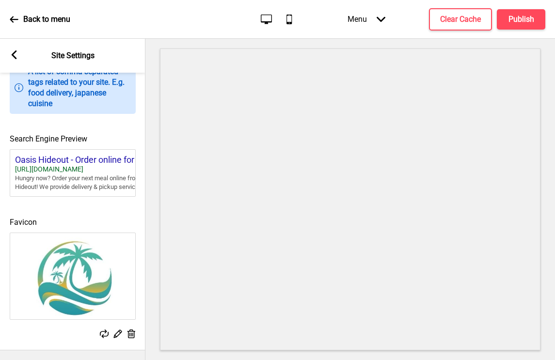
click at [15, 61] on div "Arrow left" at bounding box center [14, 55] width 9 height 11
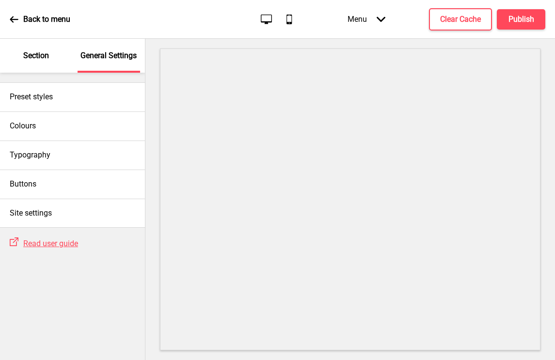
click at [13, 19] on icon at bounding box center [14, 19] width 8 height 6
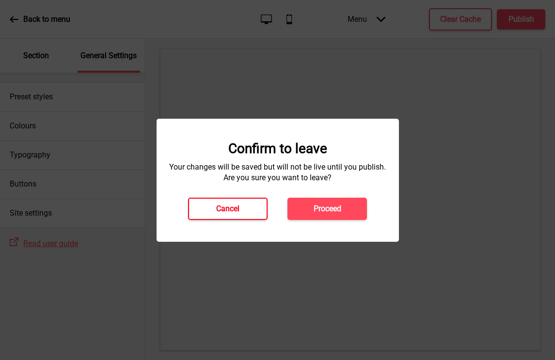
click at [201, 206] on button "Cancel" at bounding box center [227, 209] width 79 height 22
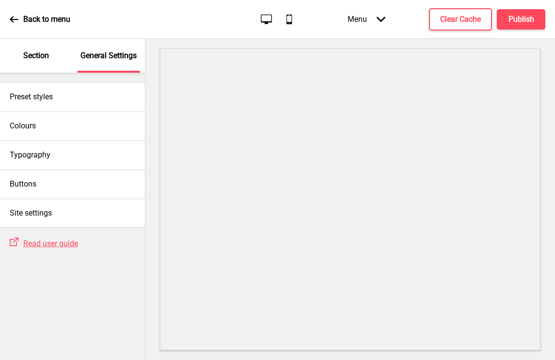
click at [41, 55] on p "Section" at bounding box center [36, 55] width 26 height 11
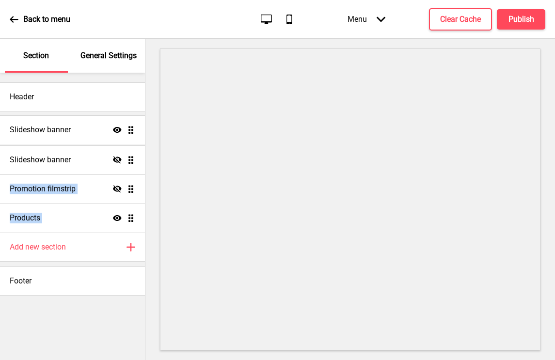
drag, startPoint x: 133, startPoint y: 220, endPoint x: 132, endPoint y: 131, distance: 89.1
click at [132, 131] on ul "Slideshow banner Hide Drag Promotion filmstrip Hide Drag Products Show Drag Sli…" at bounding box center [72, 174] width 145 height 116
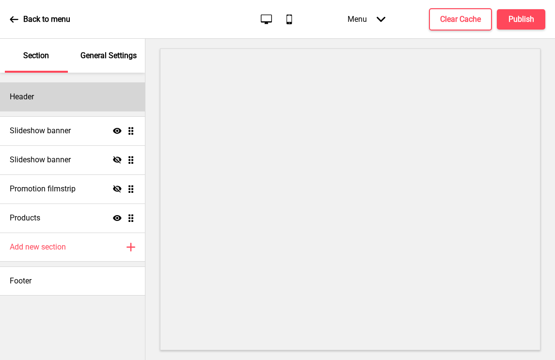
click at [77, 98] on div "Header" at bounding box center [72, 96] width 145 height 29
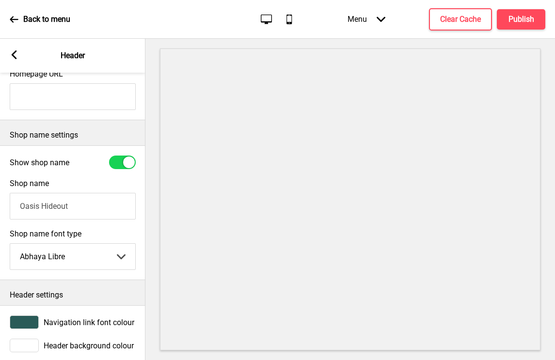
scroll to position [191, 0]
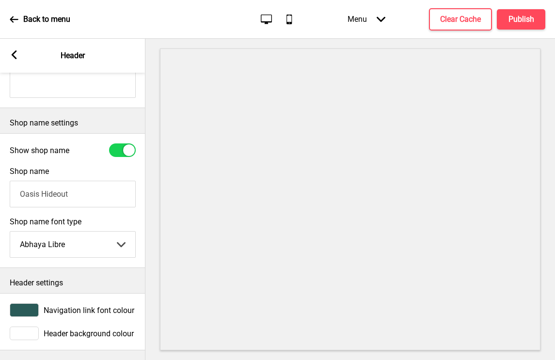
click at [16, 57] on rect at bounding box center [14, 54] width 9 height 9
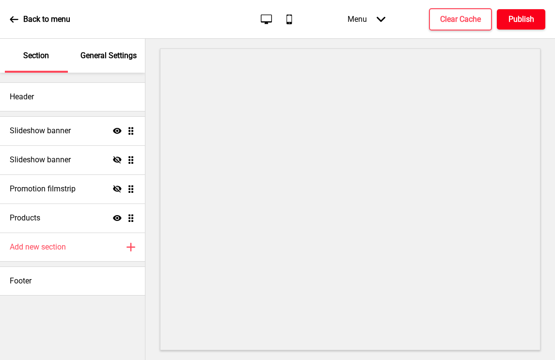
click at [506, 21] on button "Publish" at bounding box center [521, 19] width 48 height 20
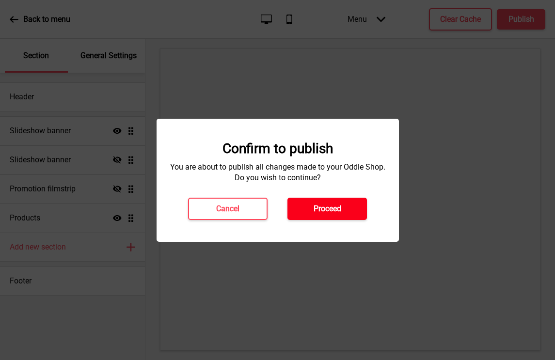
click at [342, 210] on button "Proceed" at bounding box center [326, 209] width 79 height 22
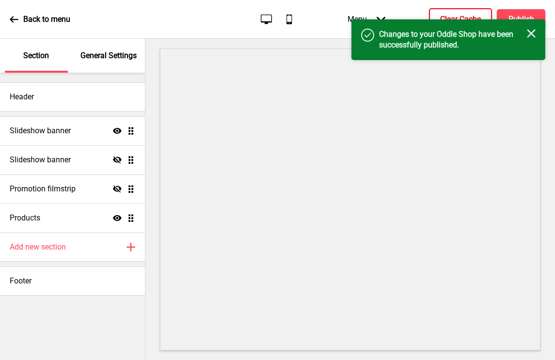
click at [446, 15] on h4 "Clear Cache" at bounding box center [460, 19] width 41 height 11
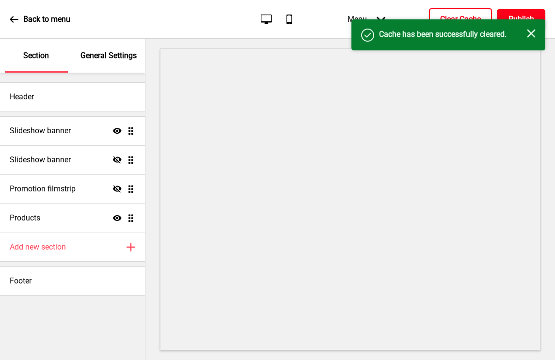
click at [516, 18] on h4 "Publish" at bounding box center [521, 19] width 26 height 11
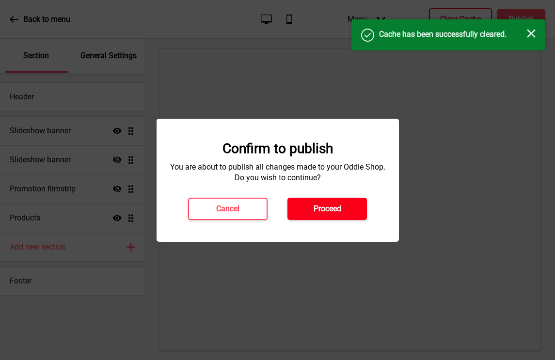
click at [347, 202] on button "Proceed" at bounding box center [326, 209] width 79 height 22
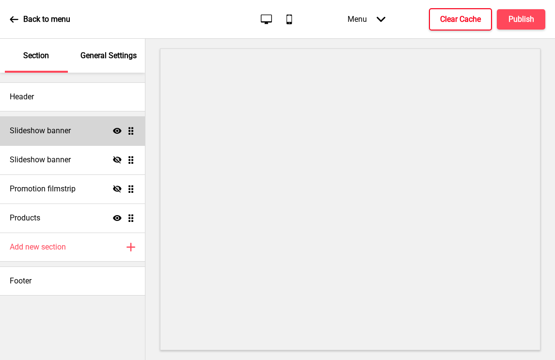
click at [86, 137] on div "Slideshow banner Show Drag" at bounding box center [72, 130] width 145 height 29
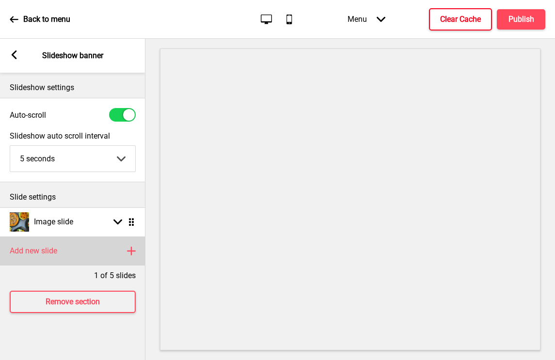
click at [59, 251] on div "Add new slide Plus" at bounding box center [72, 250] width 145 height 29
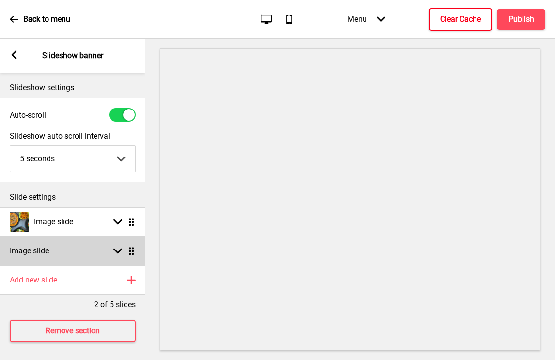
click at [119, 257] on div "Image slide Arrow down Drag" at bounding box center [72, 250] width 145 height 29
select select "right"
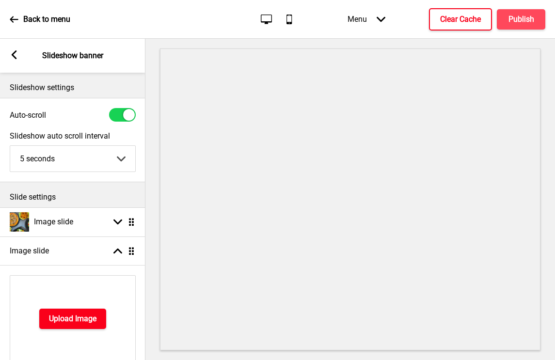
click at [71, 321] on h4 "Upload Image" at bounding box center [72, 318] width 47 height 11
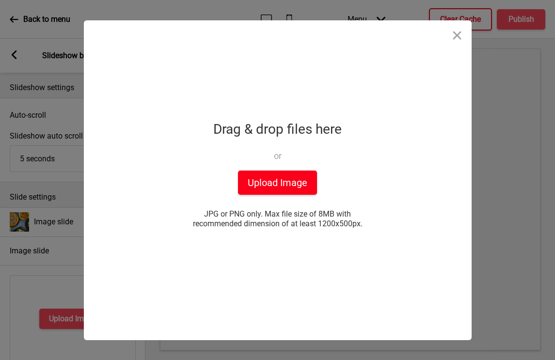
click at [260, 178] on button "Upload Image" at bounding box center [277, 183] width 79 height 24
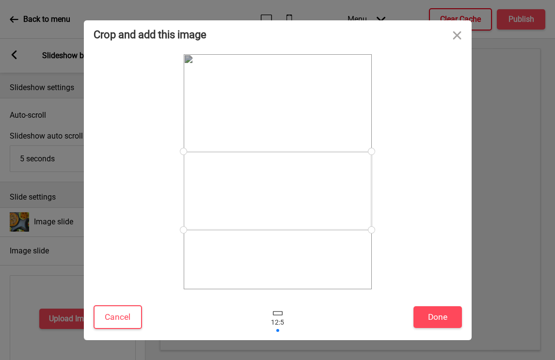
drag, startPoint x: 344, startPoint y: 183, endPoint x: 350, endPoint y: 202, distance: 19.6
click at [350, 202] on div at bounding box center [278, 191] width 188 height 78
click at [113, 316] on button "Cancel" at bounding box center [117, 317] width 48 height 24
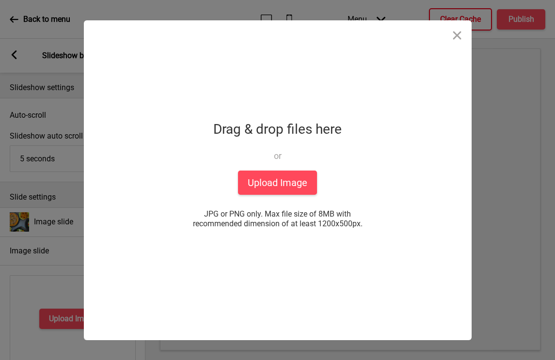
copy span "1200x500px."
drag, startPoint x: 365, startPoint y: 225, endPoint x: 317, endPoint y: 225, distance: 48.0
click at [317, 225] on span "JPG or PNG only. Max file size of 8MB with recommended dimension of at least 12…" at bounding box center [278, 218] width 194 height 19
click at [357, 221] on span "JPG or PNG only. Max file size of 8MB with recommended dimension of at least 12…" at bounding box center [278, 218] width 194 height 19
drag, startPoint x: 363, startPoint y: 224, endPoint x: 340, endPoint y: 223, distance: 23.3
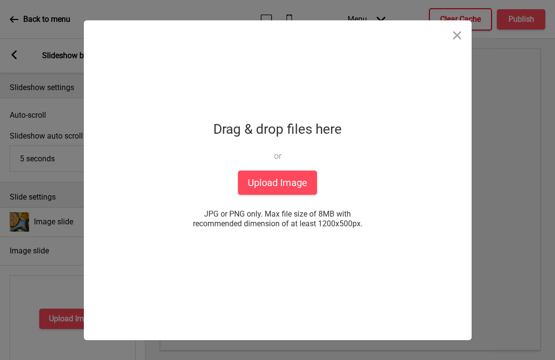
click at [340, 223] on span "JPG or PNG only. Max file size of 8MB with recommended dimension of at least 12…" at bounding box center [278, 218] width 194 height 19
copy span "500px."
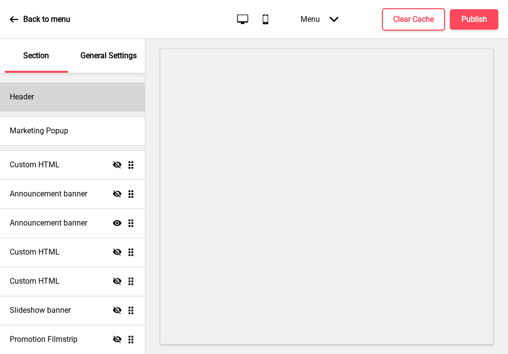
click at [39, 96] on div "Header" at bounding box center [72, 96] width 145 height 29
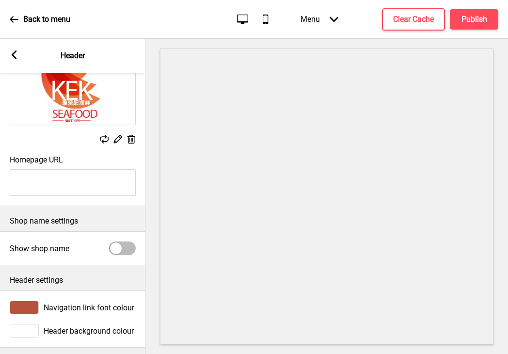
scroll to position [97, 0]
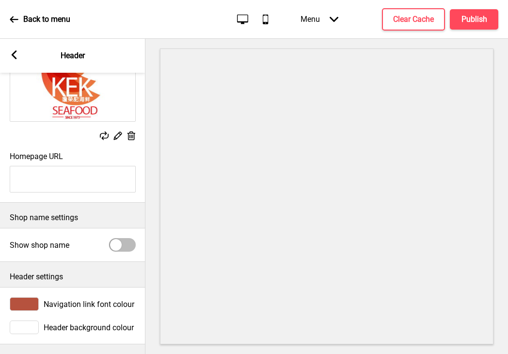
click at [15, 54] on rect at bounding box center [14, 54] width 9 height 9
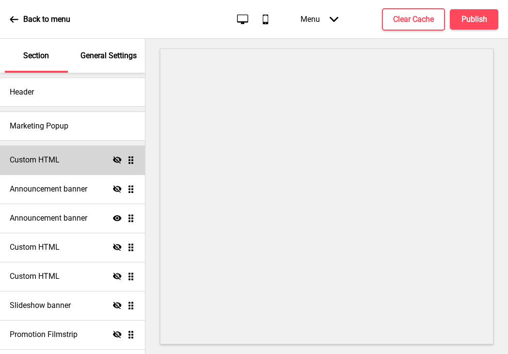
scroll to position [1, 0]
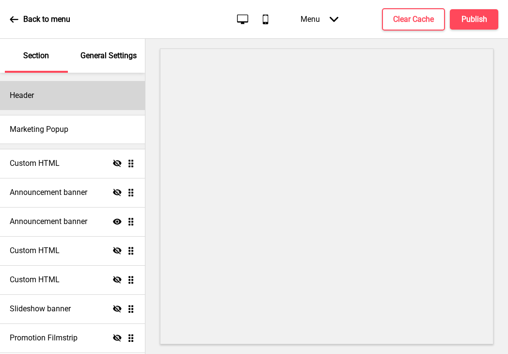
click at [95, 93] on div "Header" at bounding box center [72, 95] width 145 height 29
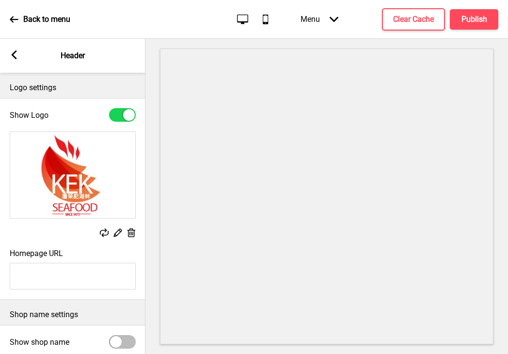
click at [14, 59] on rect at bounding box center [14, 54] width 9 height 9
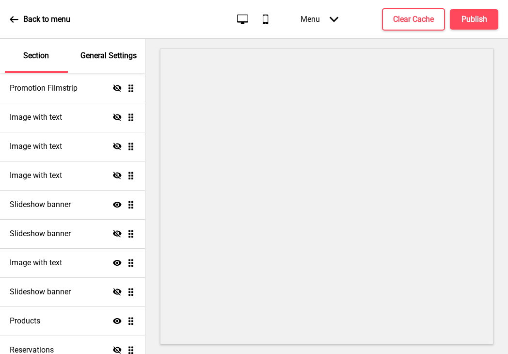
scroll to position [246, 0]
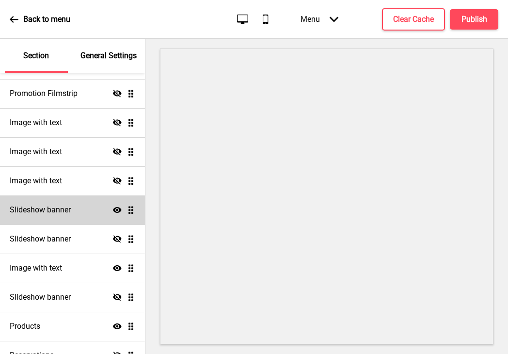
click at [78, 211] on div "Slideshow banner Show Drag" at bounding box center [72, 209] width 145 height 29
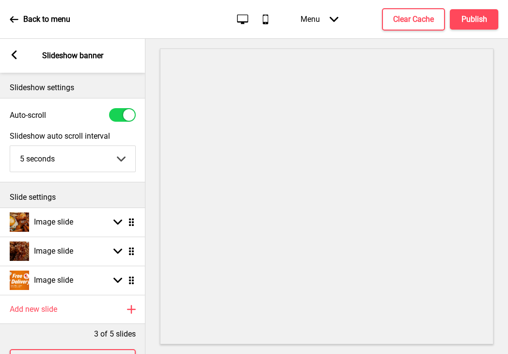
click at [13, 55] on icon at bounding box center [14, 54] width 5 height 9
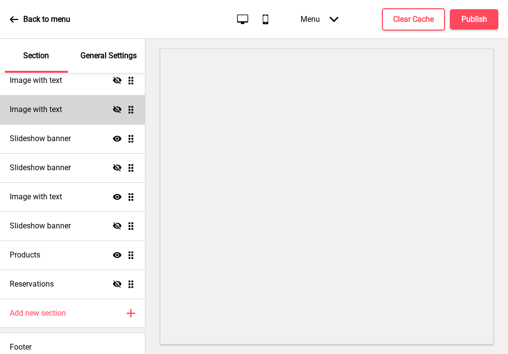
scroll to position [325, 0]
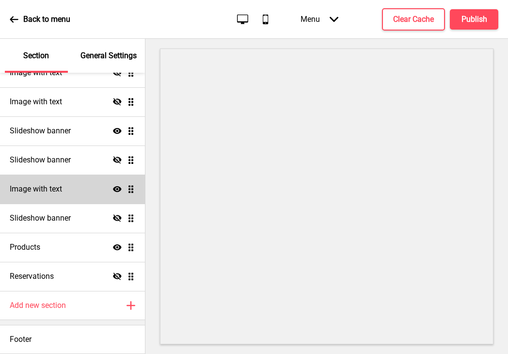
click at [49, 194] on h4 "Image with text" at bounding box center [36, 189] width 52 height 11
select select "right"
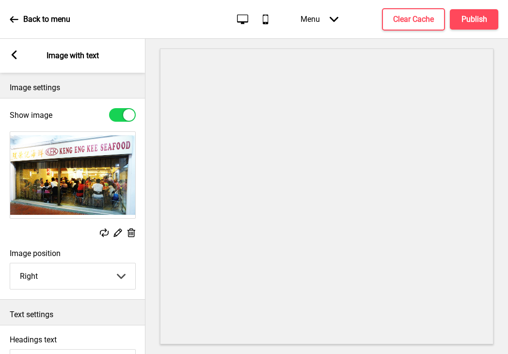
click at [14, 55] on rect at bounding box center [14, 54] width 9 height 9
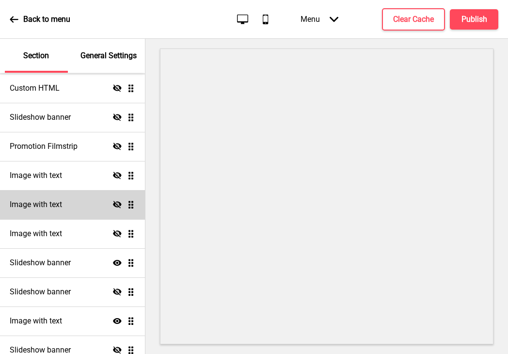
scroll to position [207, 0]
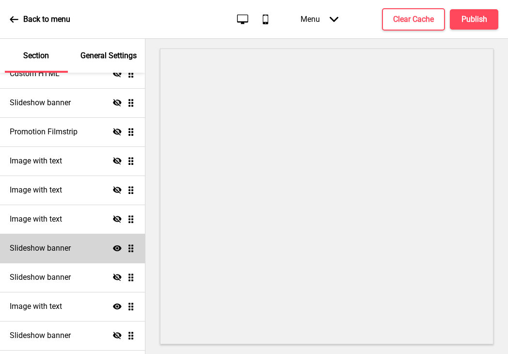
click at [58, 247] on h4 "Slideshow banner" at bounding box center [40, 248] width 61 height 11
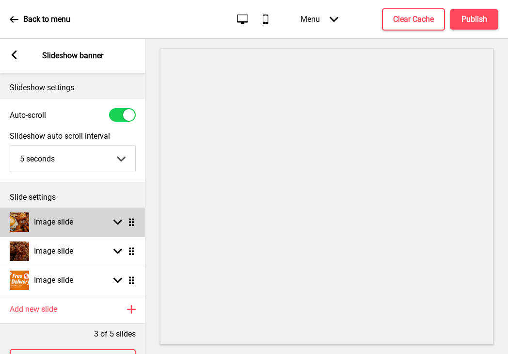
click at [76, 222] on div "Image slide Arrow down Drag" at bounding box center [72, 221] width 145 height 29
select select "right"
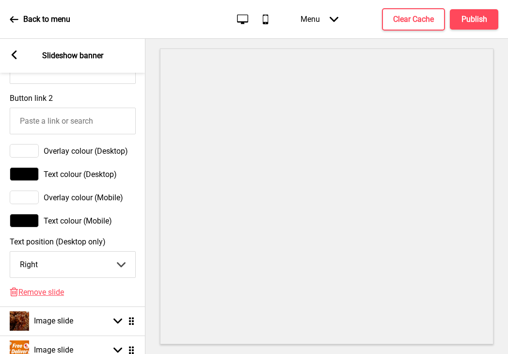
scroll to position [553, 0]
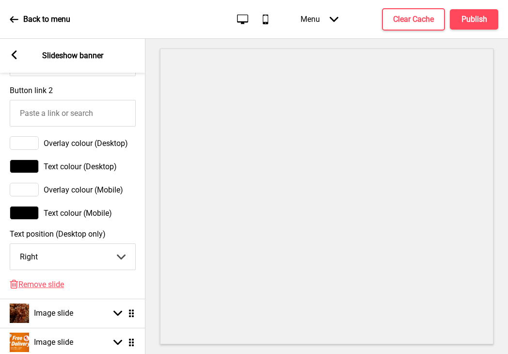
click at [15, 56] on icon at bounding box center [14, 54] width 5 height 9
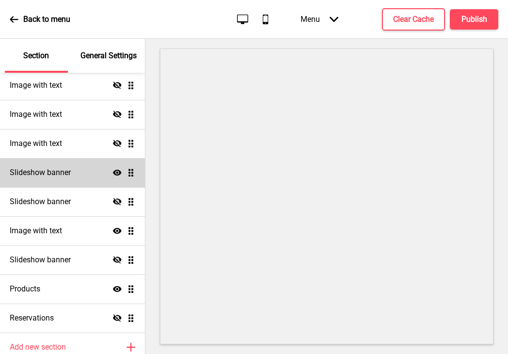
scroll to position [325, 0]
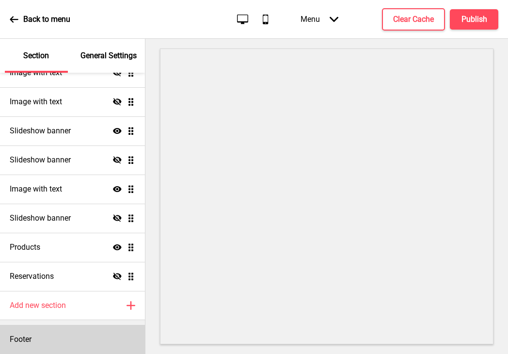
click at [49, 331] on div "Footer" at bounding box center [72, 339] width 145 height 29
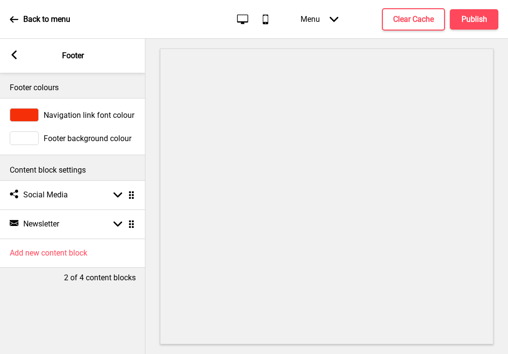
click at [76, 138] on span "Footer background colour" at bounding box center [88, 138] width 88 height 9
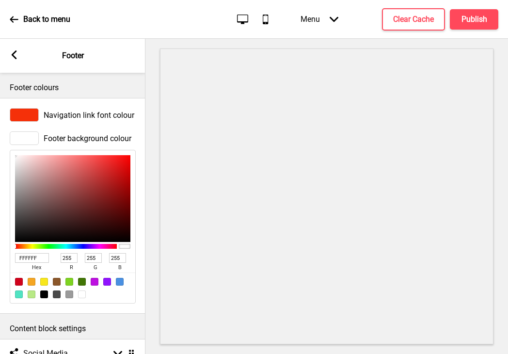
drag, startPoint x: 41, startPoint y: 261, endPoint x: 9, endPoint y: 259, distance: 32.5
click at [9, 259] on div "Footer background colour FFFFFF hex 255 r 255 g 255 b 100 a" at bounding box center [72, 217] width 145 height 182
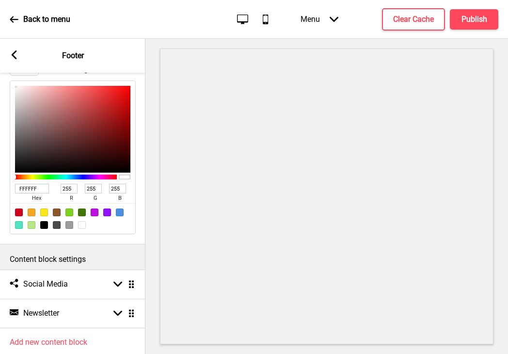
scroll to position [97, 0]
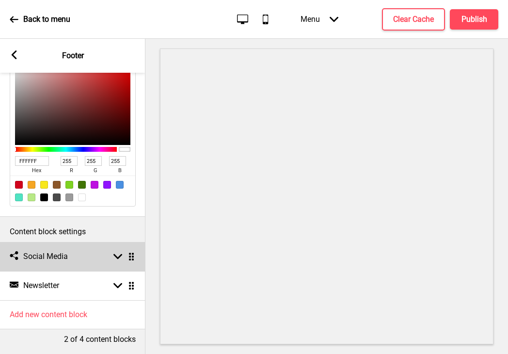
click at [112, 252] on div "Arrow down Drag" at bounding box center [122, 256] width 27 height 9
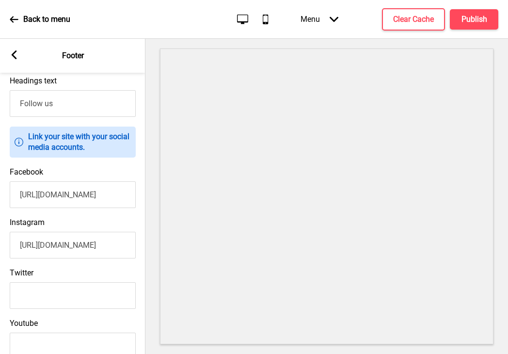
scroll to position [305, 0]
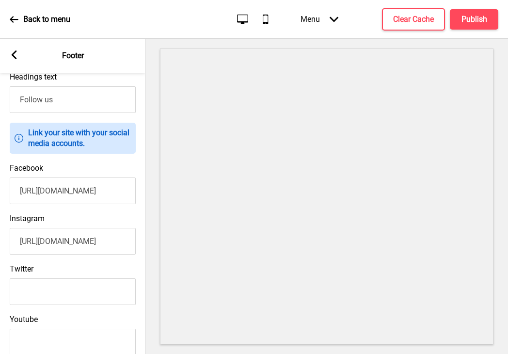
click at [16, 55] on rect at bounding box center [14, 54] width 9 height 9
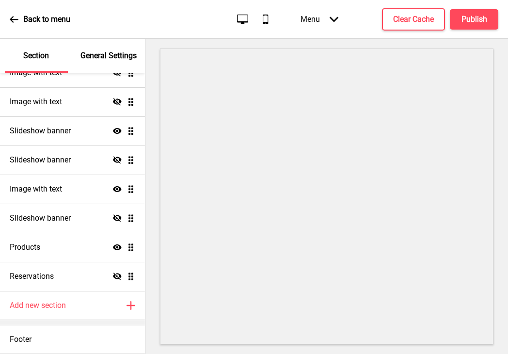
click at [97, 61] on div "General Settings" at bounding box center [109, 56] width 63 height 34
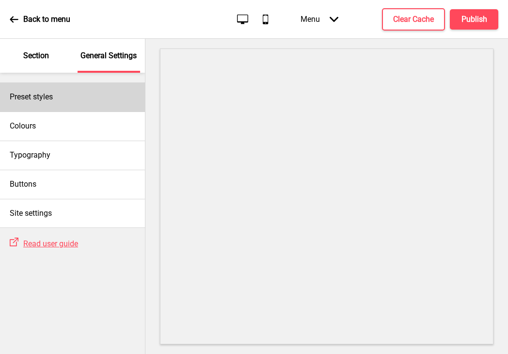
click at [42, 96] on h4 "Preset styles" at bounding box center [31, 97] width 43 height 11
select select "Custom"
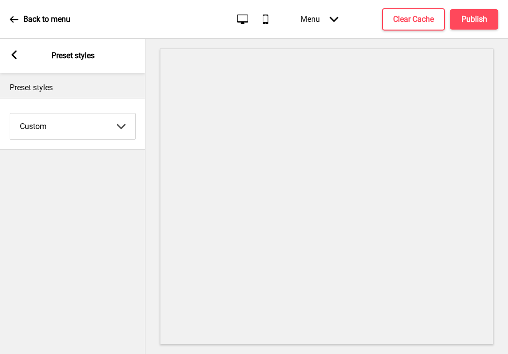
click at [12, 55] on icon at bounding box center [14, 54] width 5 height 9
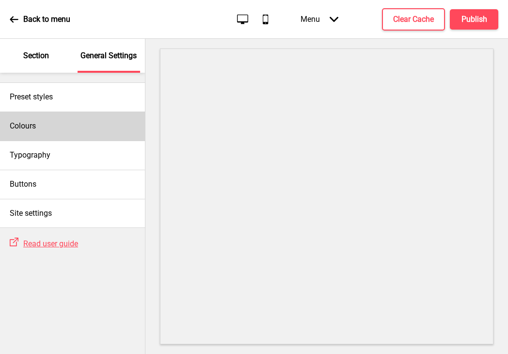
click at [72, 124] on div "Colours" at bounding box center [72, 125] width 145 height 29
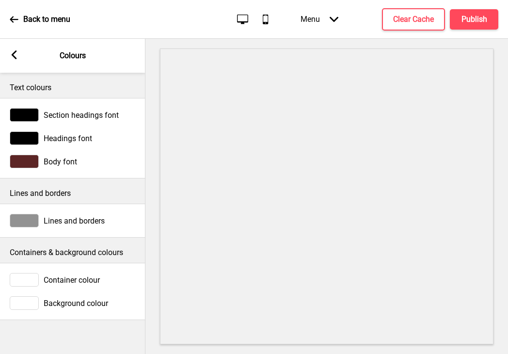
click at [66, 115] on span "Section headings font" at bounding box center [81, 114] width 75 height 9
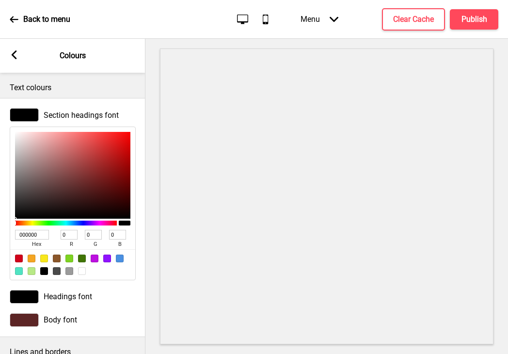
drag, startPoint x: 44, startPoint y: 231, endPoint x: 4, endPoint y: 231, distance: 40.2
click at [4, 231] on div "Section headings font 000000 hex 0 r 0 g 0 b 100 a" at bounding box center [72, 194] width 145 height 182
click at [14, 55] on icon at bounding box center [14, 54] width 5 height 9
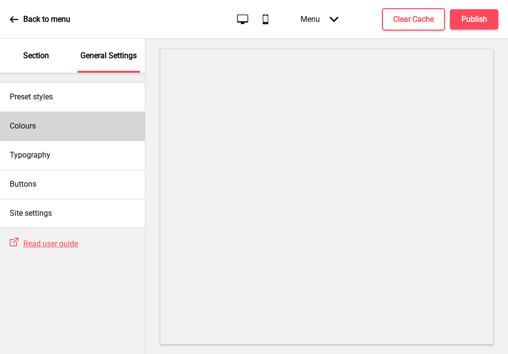
click at [51, 123] on div "Colours" at bounding box center [72, 125] width 145 height 29
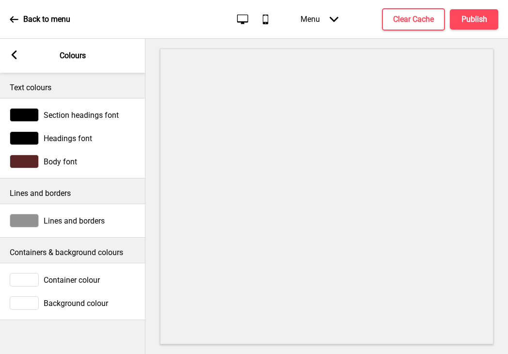
click at [31, 137] on div at bounding box center [24, 138] width 29 height 14
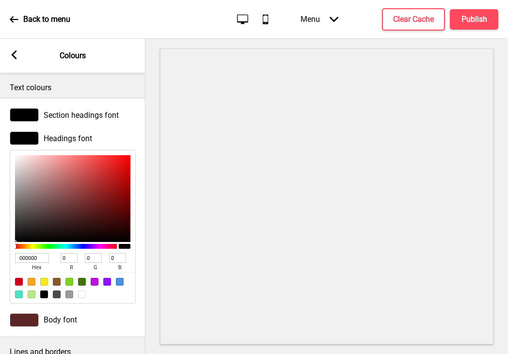
drag, startPoint x: 46, startPoint y: 259, endPoint x: 9, endPoint y: 257, distance: 36.4
click at [10, 257] on div "000000 hex 0 r 0 g 0 b 100 a" at bounding box center [73, 227] width 126 height 154
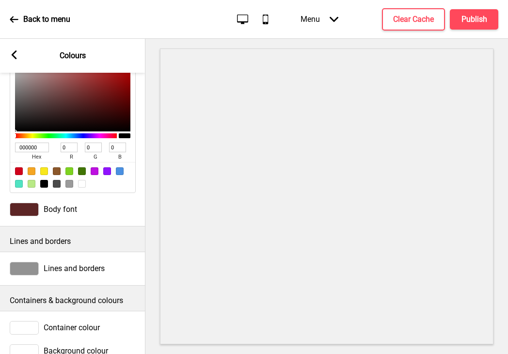
scroll to position [134, 0]
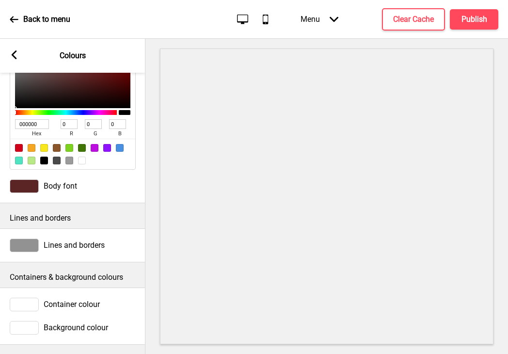
click at [20, 244] on div at bounding box center [24, 245] width 29 height 14
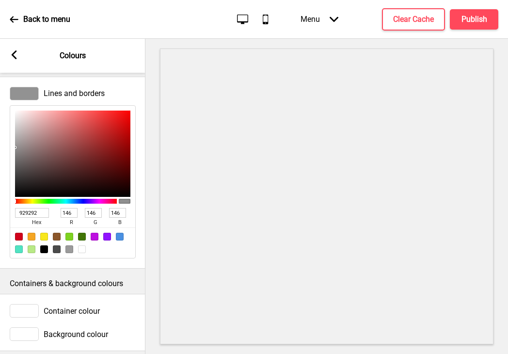
scroll to position [292, 0]
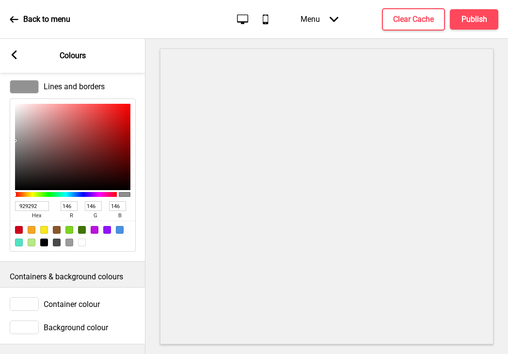
drag, startPoint x: 42, startPoint y: 206, endPoint x: 1, endPoint y: 205, distance: 40.7
click at [1, 205] on div "Lines and borders 929292 hex 146 r 146 g 146 b 100 a" at bounding box center [72, 166] width 145 height 182
click at [30, 303] on div at bounding box center [24, 304] width 29 height 14
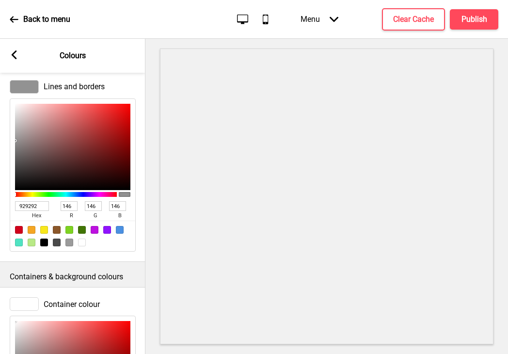
scroll to position [450, 0]
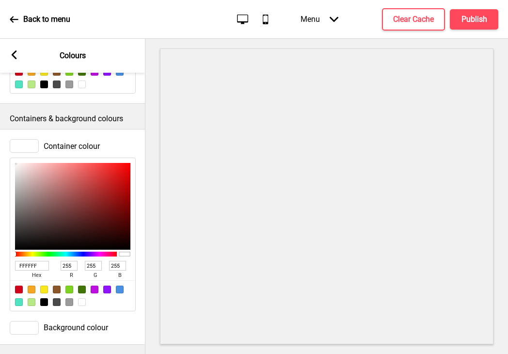
drag, startPoint x: 43, startPoint y: 264, endPoint x: 0, endPoint y: 263, distance: 42.2
click at [0, 263] on div "Container colour FFFFFF hex 255 r 255 g 255 b 100 a" at bounding box center [72, 225] width 145 height 182
click at [51, 323] on span "Background colour" at bounding box center [76, 327] width 64 height 9
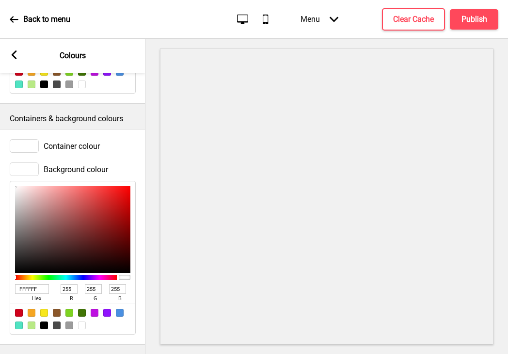
click at [71, 166] on span "Background colour" at bounding box center [76, 169] width 64 height 9
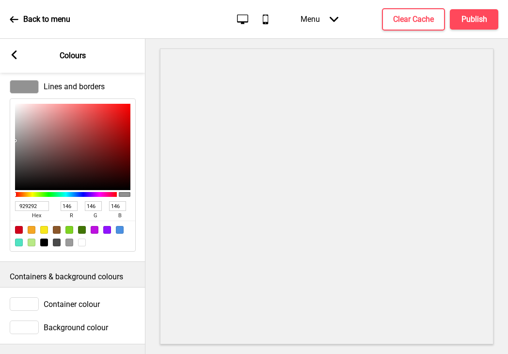
scroll to position [292, 0]
click at [50, 332] on div "Background colour" at bounding box center [73, 327] width 126 height 14
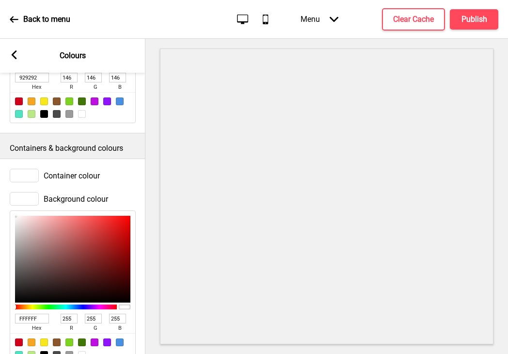
scroll to position [450, 0]
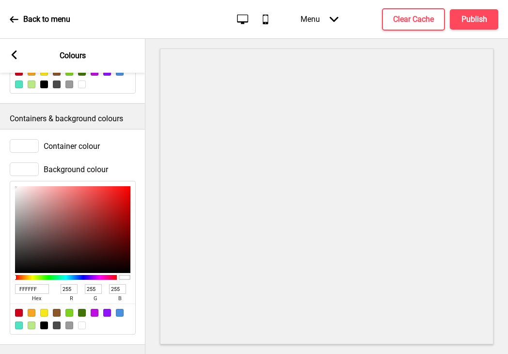
drag, startPoint x: 40, startPoint y: 287, endPoint x: 2, endPoint y: 287, distance: 37.8
click at [2, 287] on div "Background colour FFFFFF hex 255 r 255 g 255 b 100 a" at bounding box center [72, 248] width 145 height 182
click at [15, 56] on icon at bounding box center [14, 54] width 5 height 9
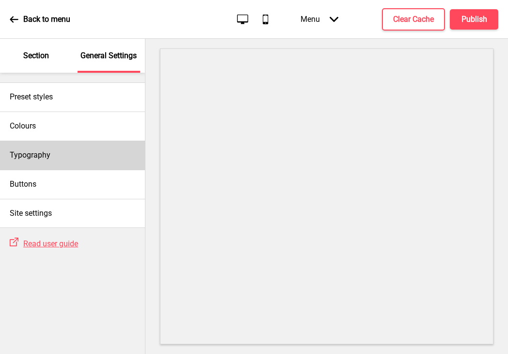
click at [46, 152] on h4 "Typography" at bounding box center [30, 155] width 41 height 11
select select "Lato"
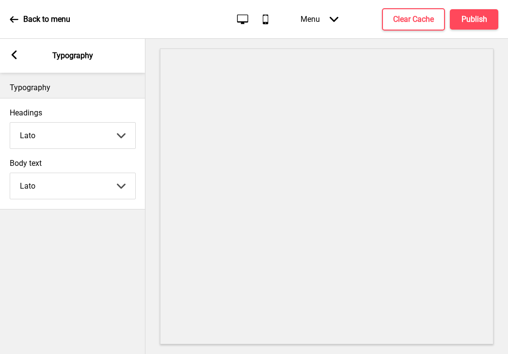
click at [15, 55] on rect at bounding box center [14, 54] width 9 height 9
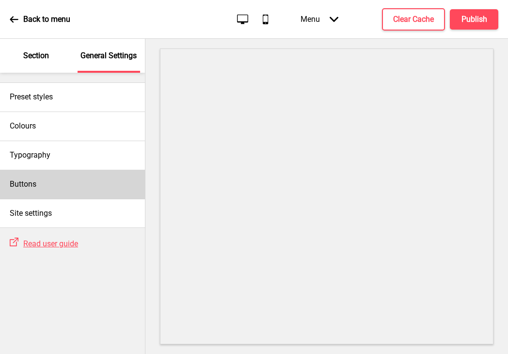
click at [50, 183] on div "Buttons" at bounding box center [72, 184] width 145 height 29
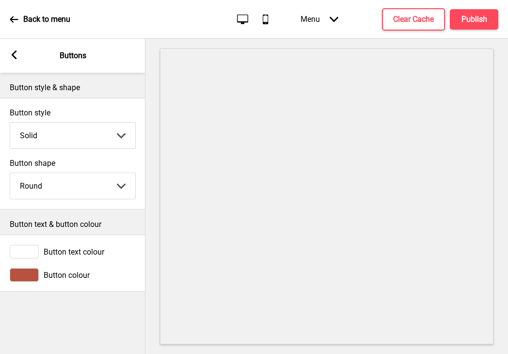
click at [16, 56] on rect at bounding box center [14, 54] width 9 height 9
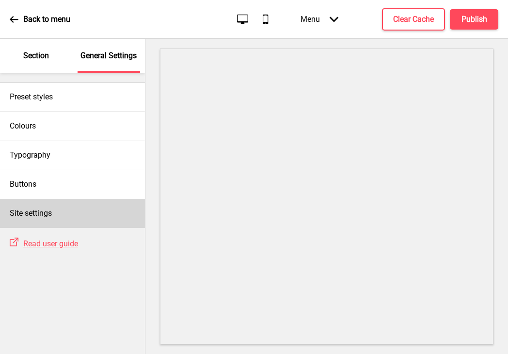
click at [40, 214] on h4 "Site settings" at bounding box center [31, 213] width 42 height 11
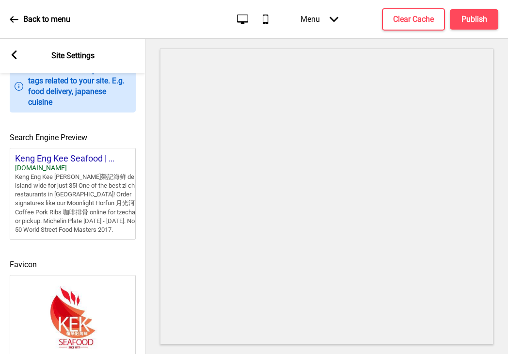
scroll to position [442, 0]
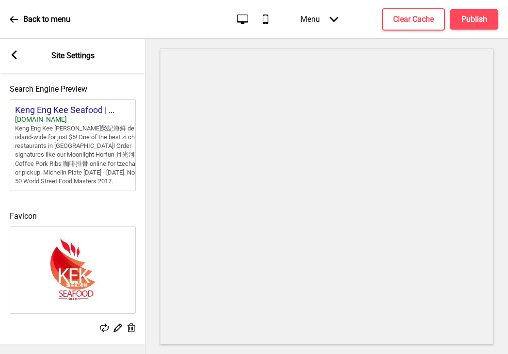
click at [13, 55] on icon at bounding box center [14, 54] width 5 height 9
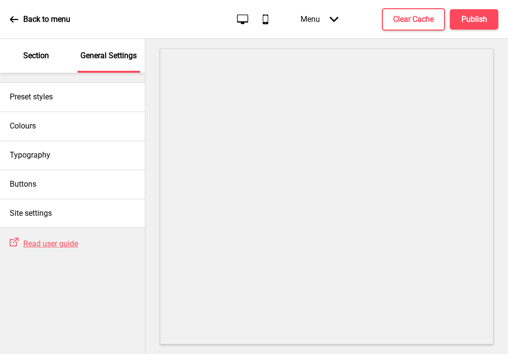
click at [28, 53] on p "Section" at bounding box center [36, 55] width 26 height 11
